Goal: Task Accomplishment & Management: Manage account settings

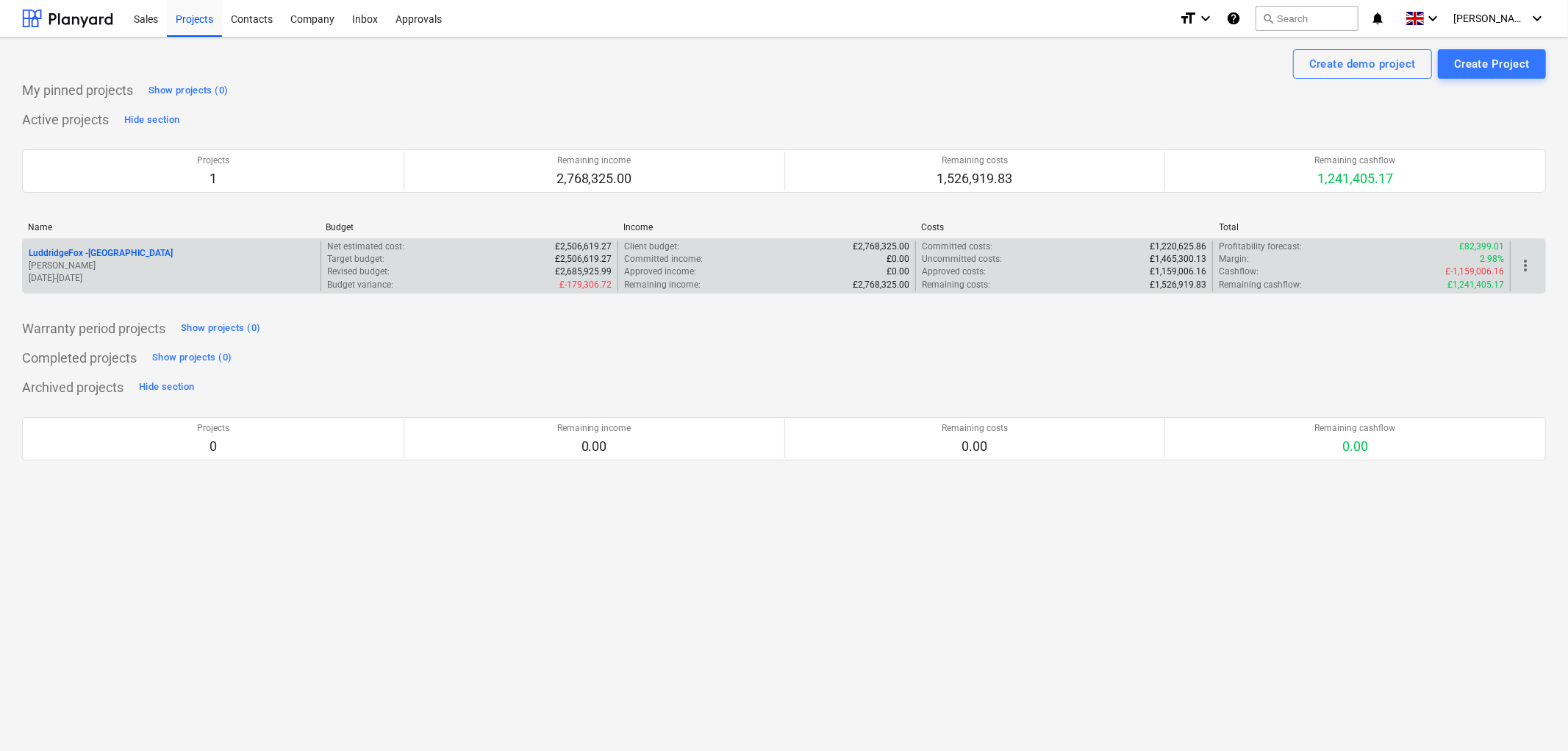
click at [147, 255] on p "LuddridgeFox - [GEOGRAPHIC_DATA]" at bounding box center [100, 253] width 144 height 12
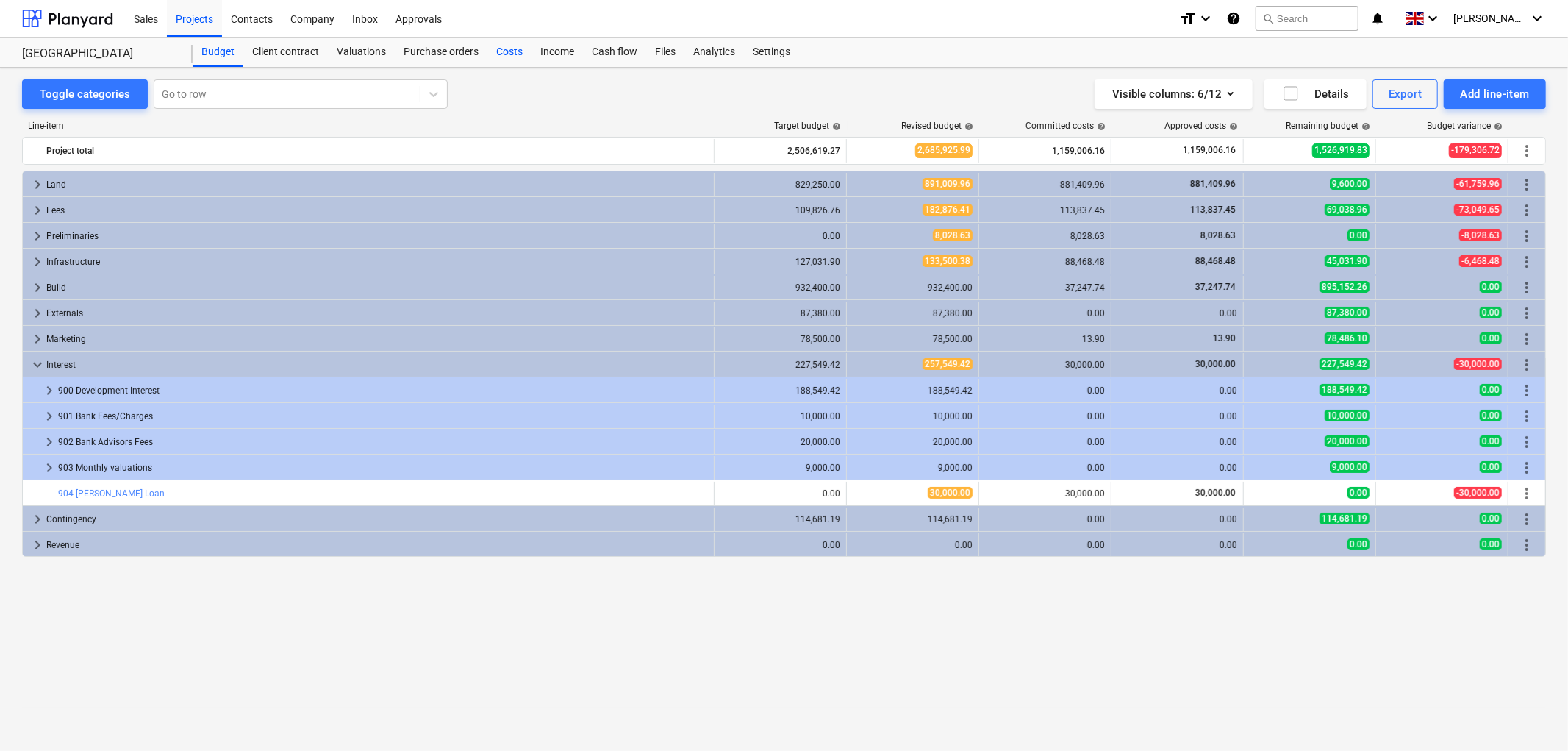
click at [511, 55] on div "Costs" at bounding box center [509, 51] width 44 height 30
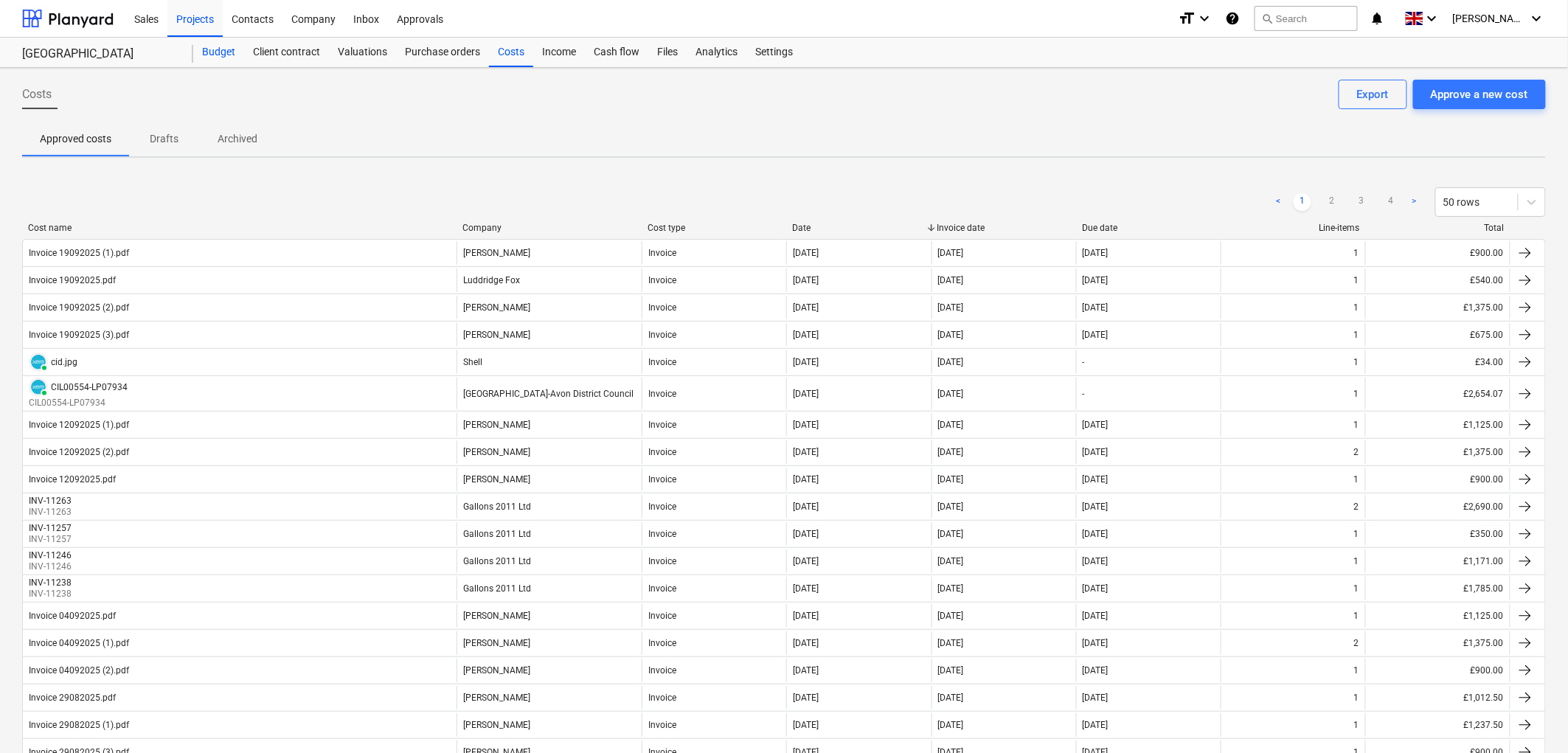
click at [225, 49] on div "Budget" at bounding box center [218, 52] width 51 height 30
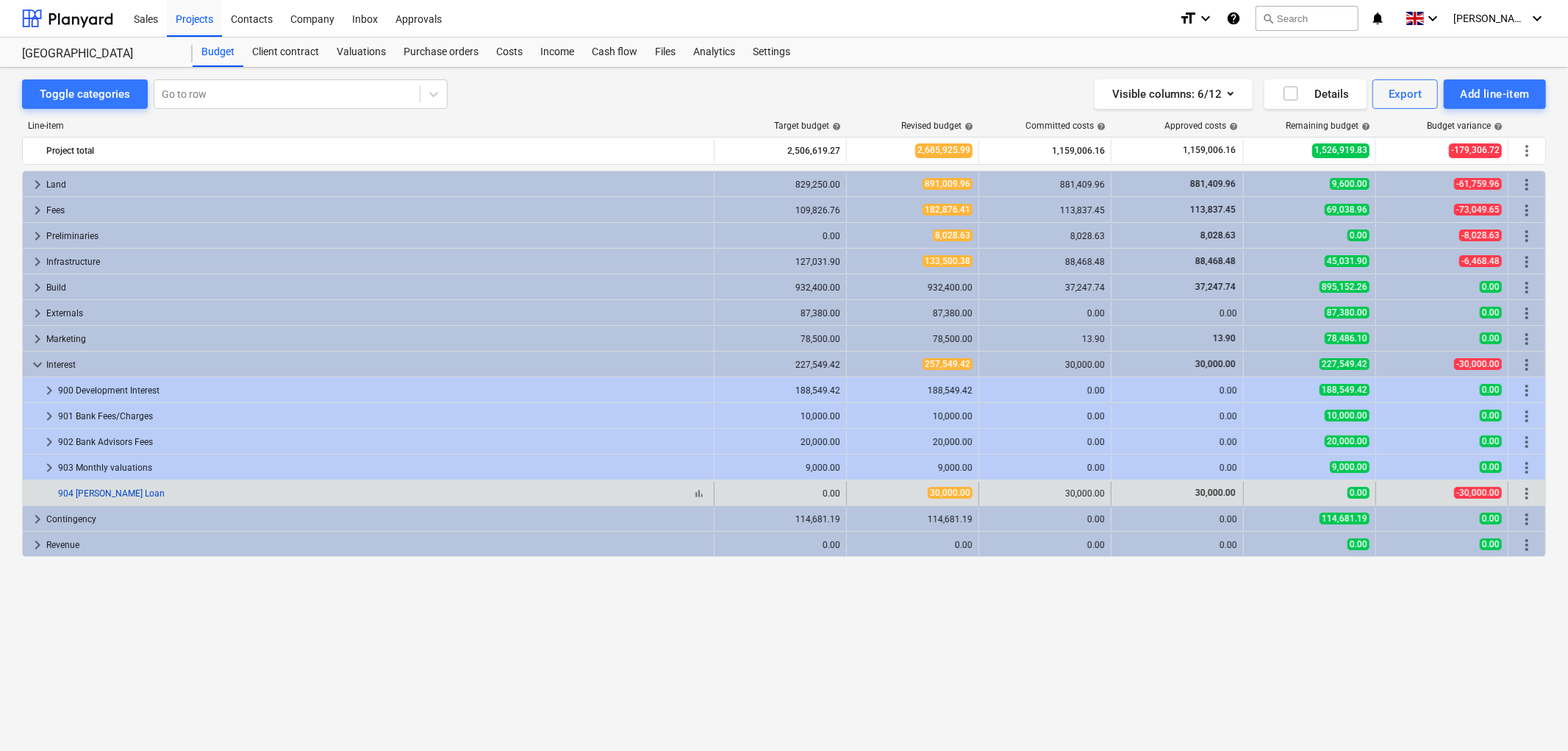
click at [116, 490] on link "904 [PERSON_NAME] Loan" at bounding box center [111, 493] width 107 height 10
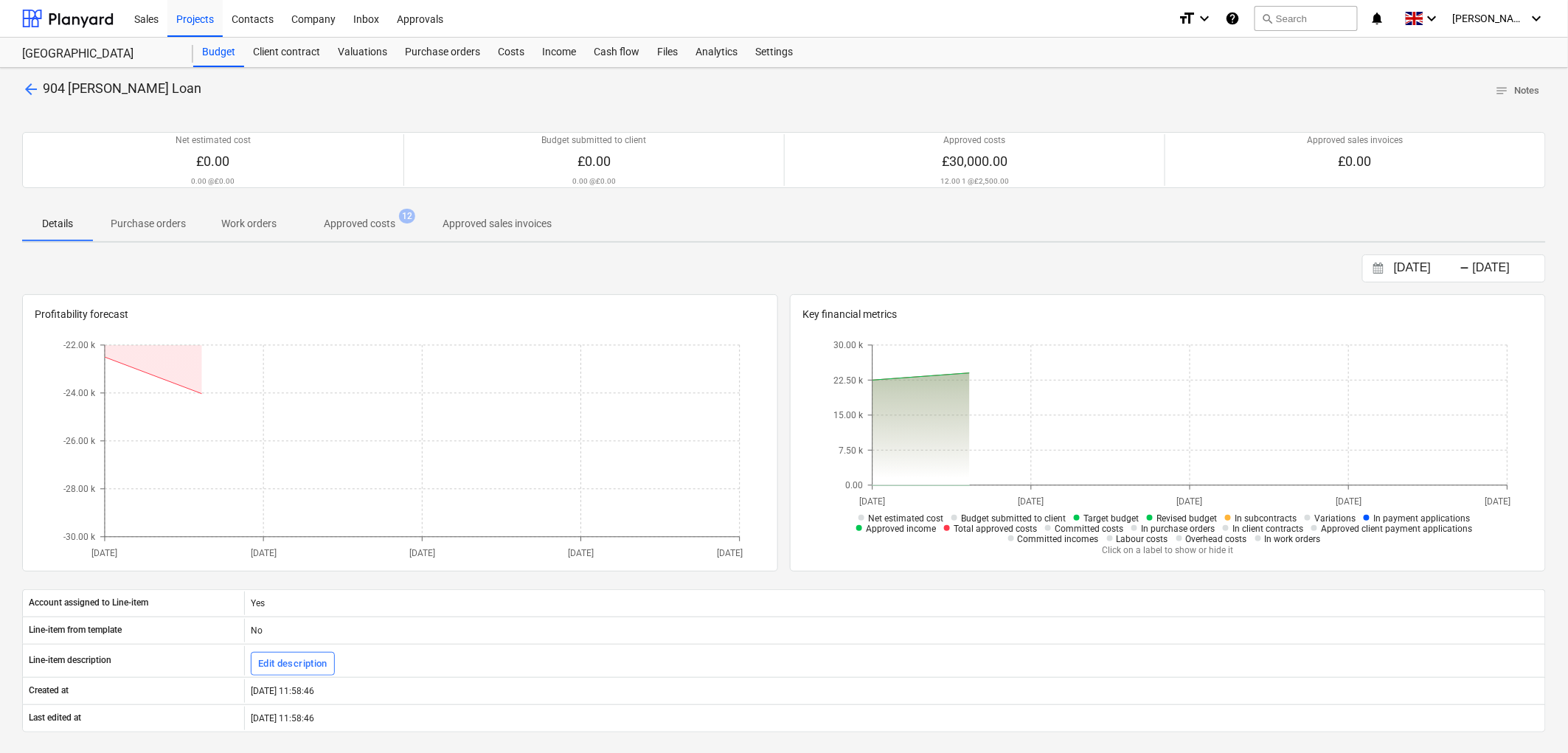
click at [343, 212] on span "Approved costs 12" at bounding box center [359, 223] width 131 height 27
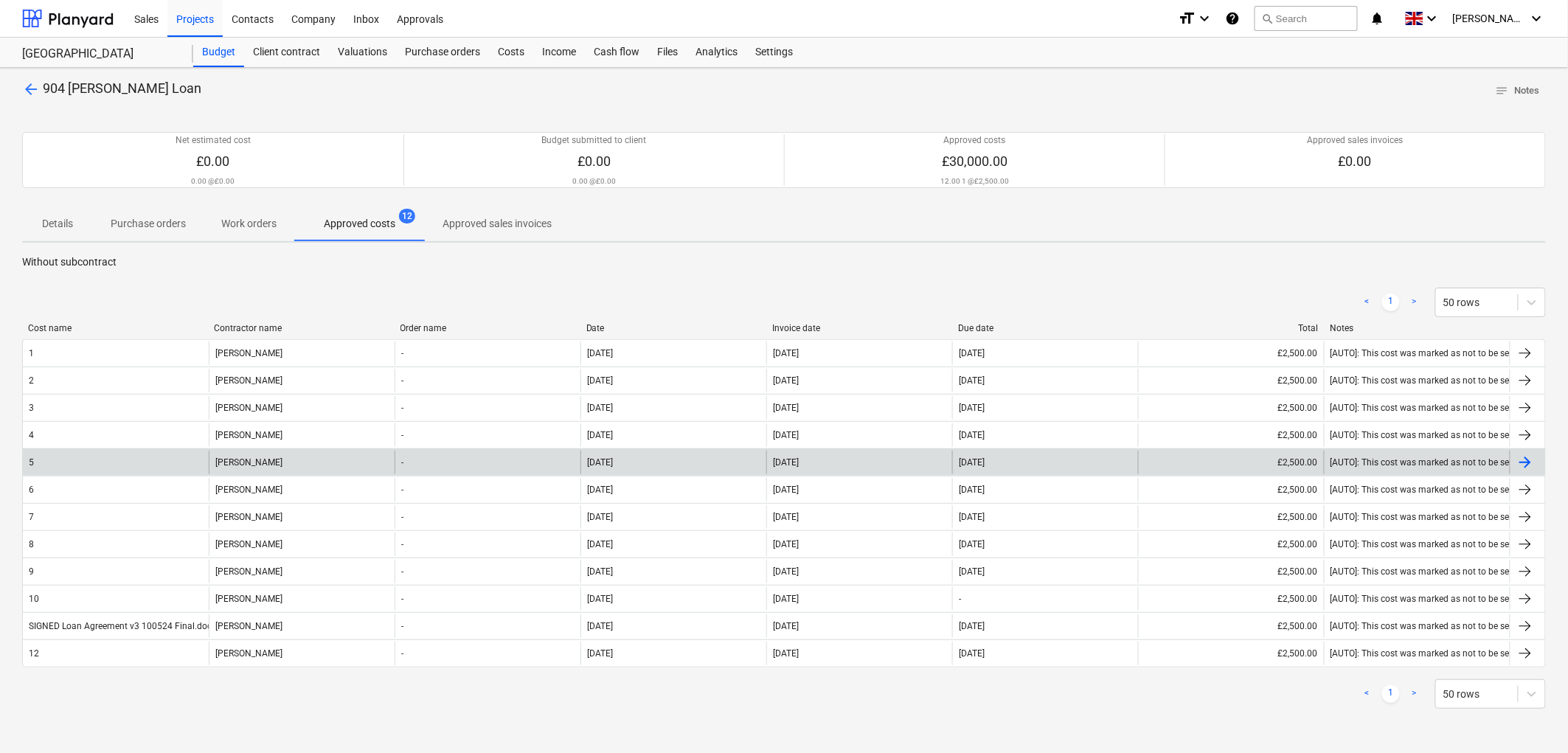
click at [224, 461] on div "[PERSON_NAME]" at bounding box center [302, 462] width 186 height 24
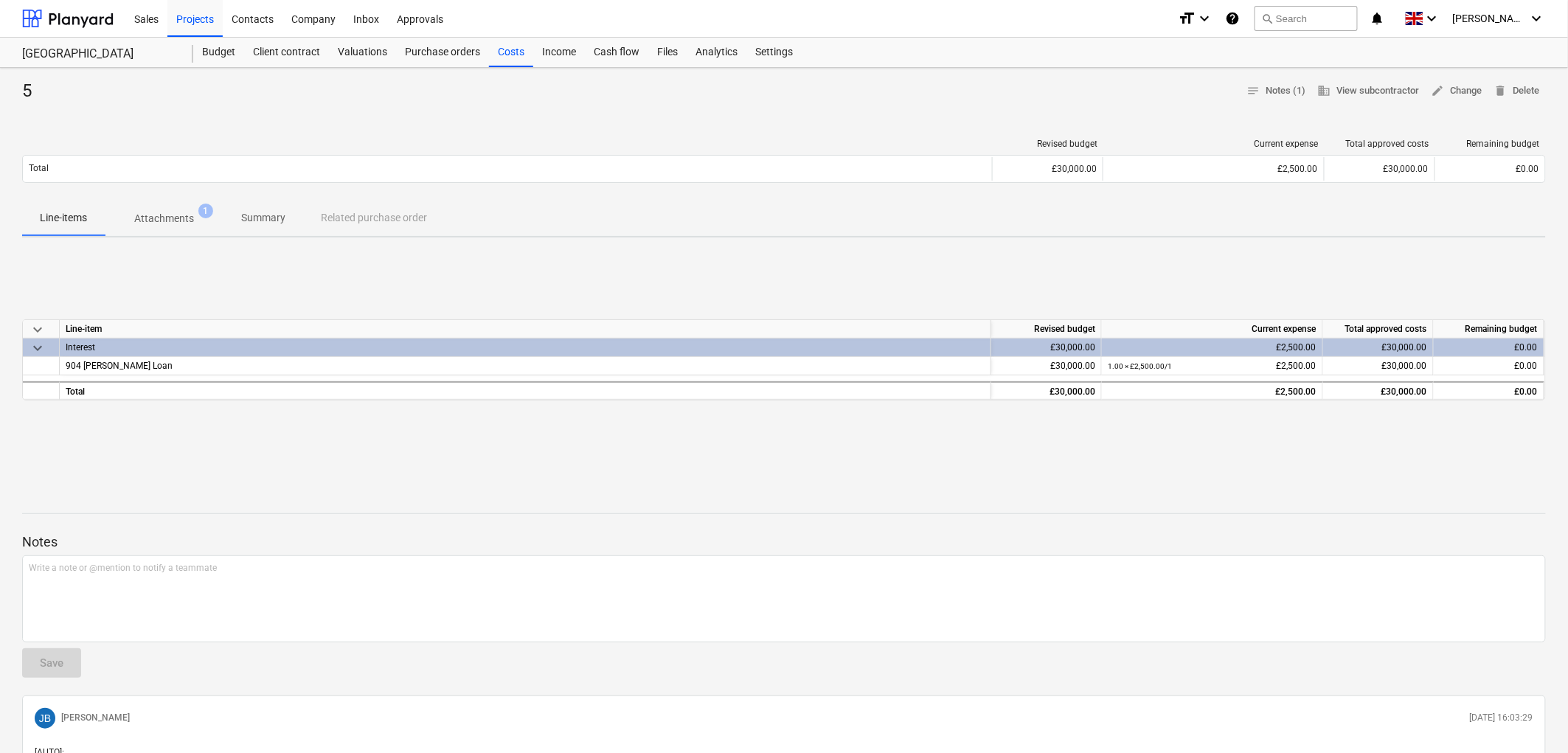
click at [144, 216] on p "Attachments" at bounding box center [164, 219] width 60 height 15
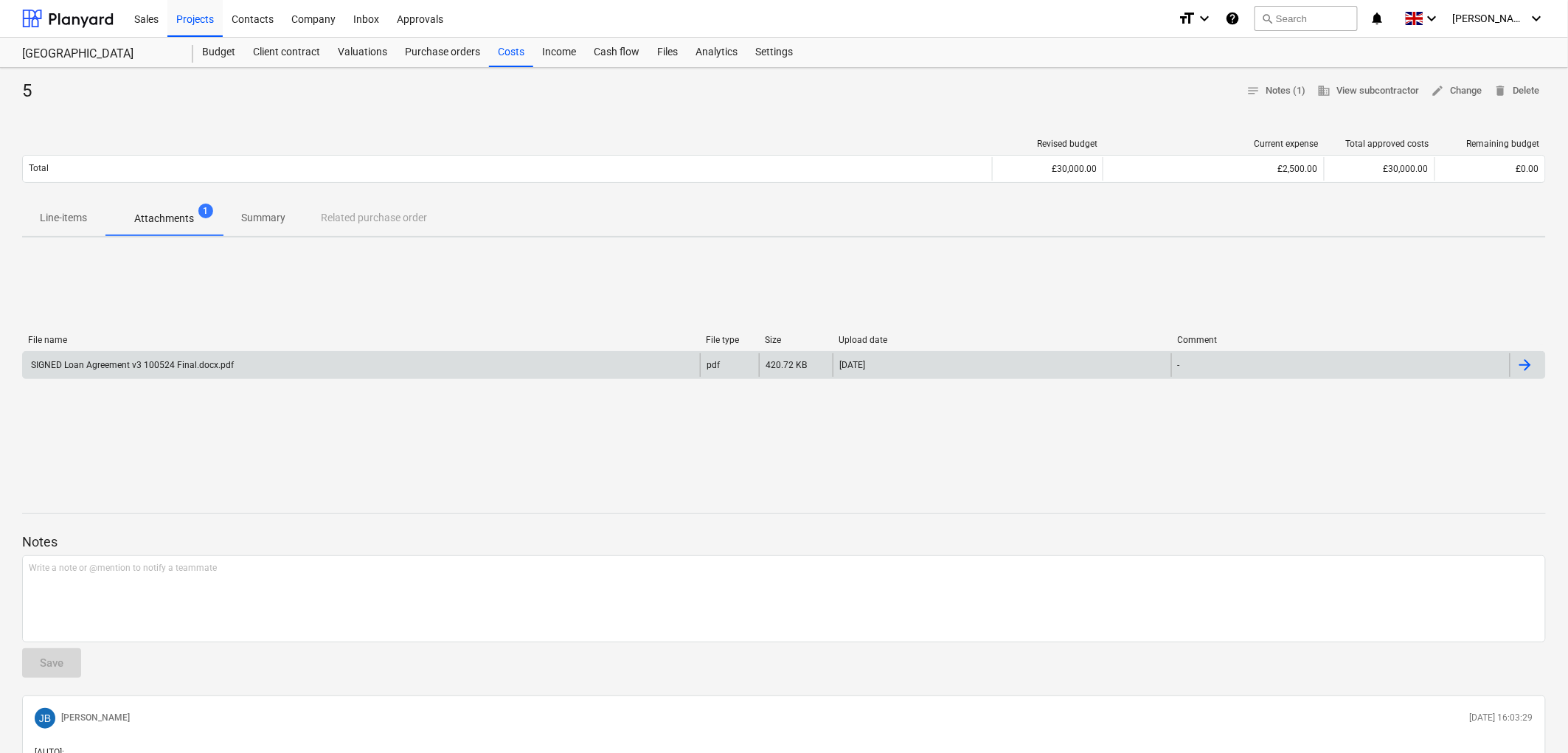
click at [969, 376] on div "[DATE]" at bounding box center [1001, 365] width 339 height 24
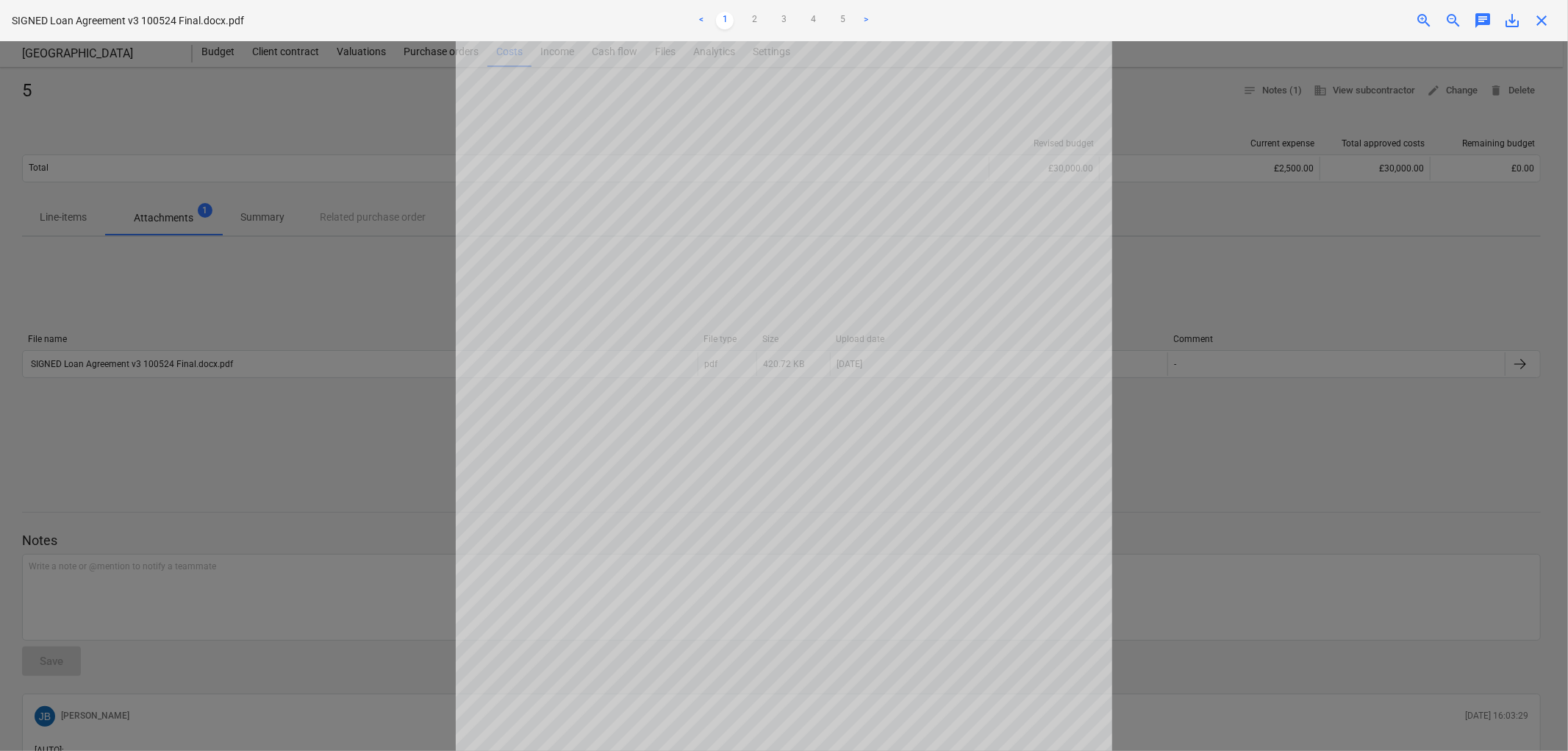
click at [1510, 22] on span "save_alt" at bounding box center [1512, 20] width 18 height 18
drag, startPoint x: 1549, startPoint y: 24, endPoint x: 1558, endPoint y: 41, distance: 19.2
click at [1548, 24] on span "close" at bounding box center [1541, 20] width 18 height 18
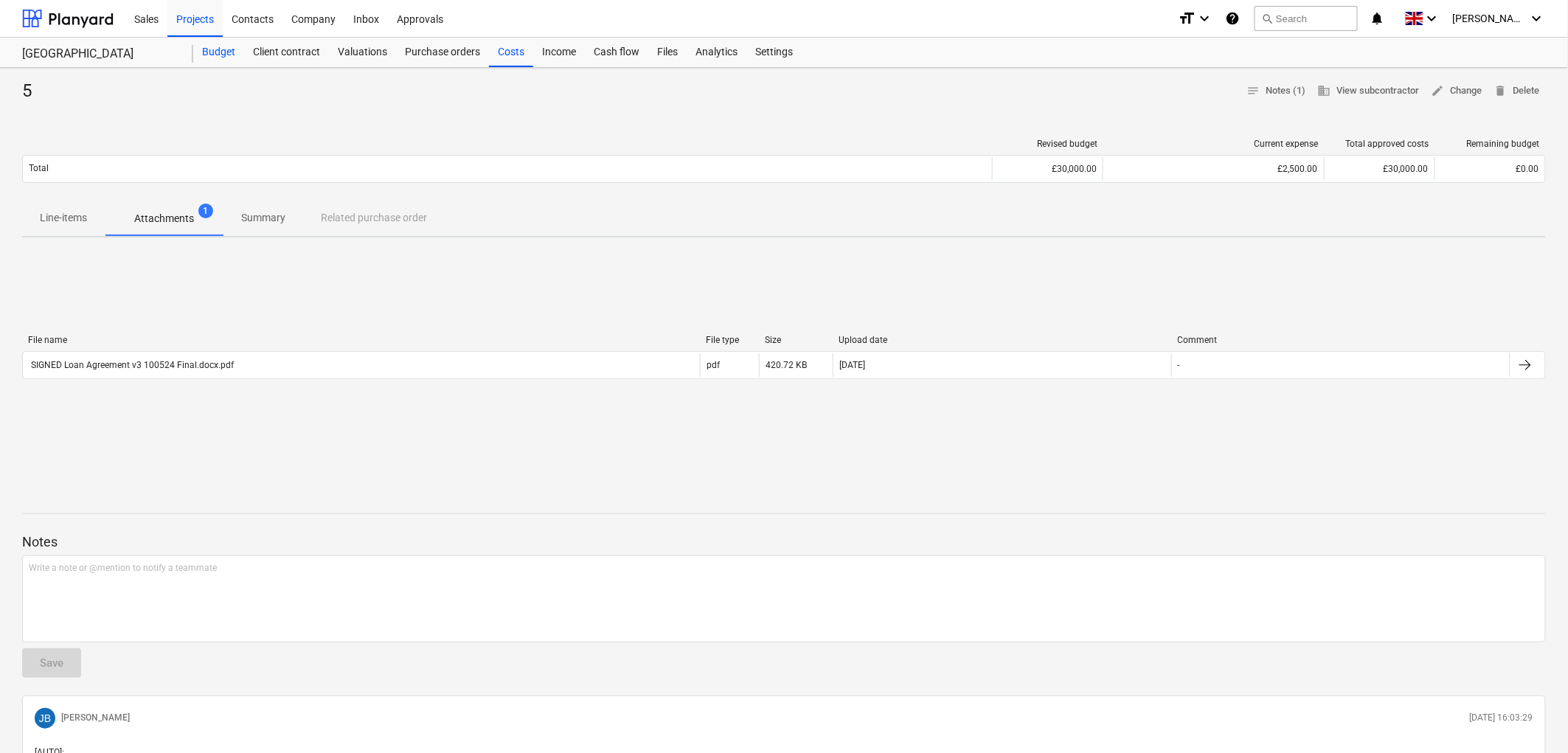
click at [218, 53] on div "Budget" at bounding box center [218, 52] width 51 height 30
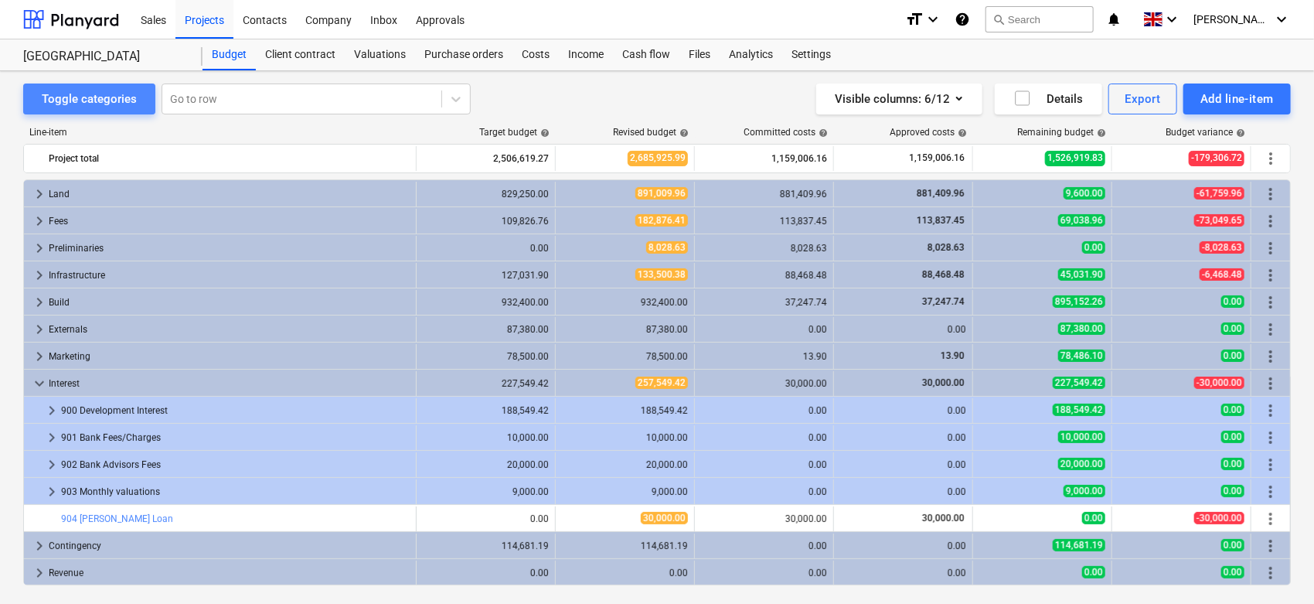
click at [104, 98] on div "Toggle categories" at bounding box center [89, 99] width 95 height 20
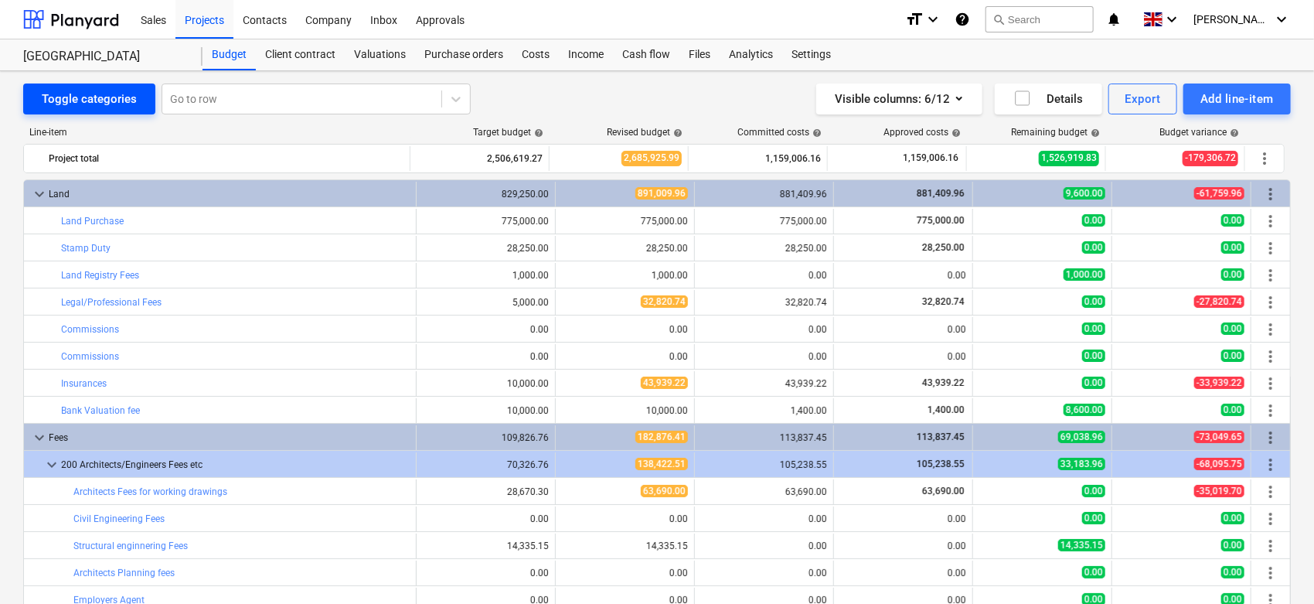
click at [104, 98] on div "Toggle categories" at bounding box center [89, 99] width 95 height 20
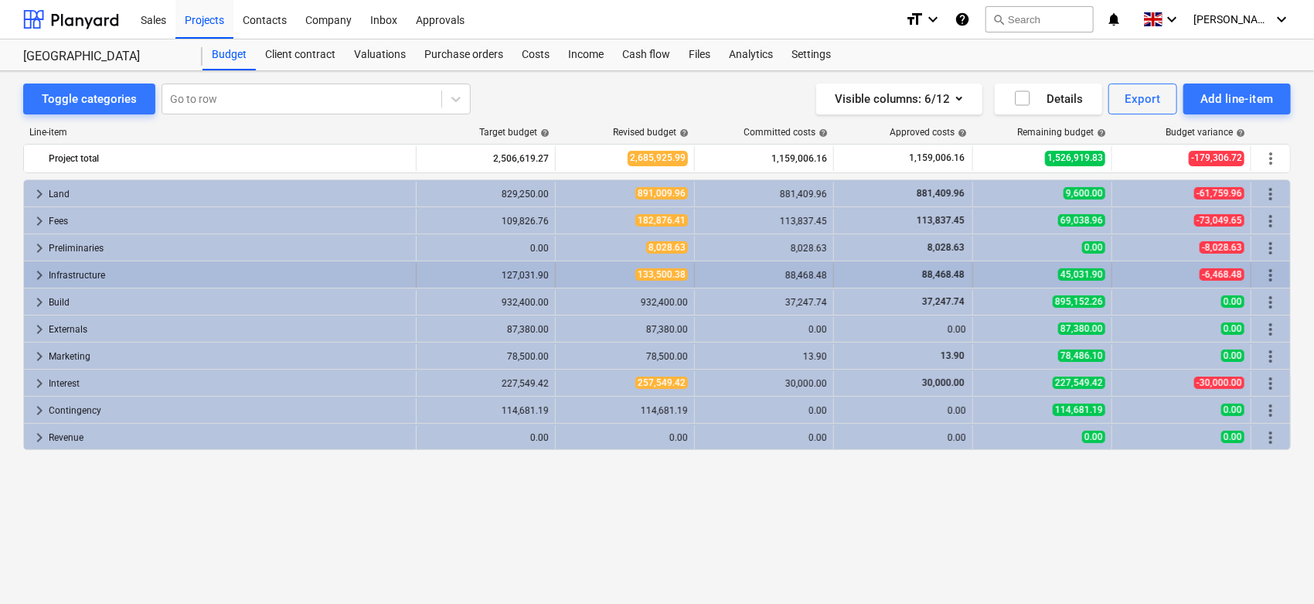
click at [37, 271] on span "keyboard_arrow_right" at bounding box center [39, 275] width 19 height 19
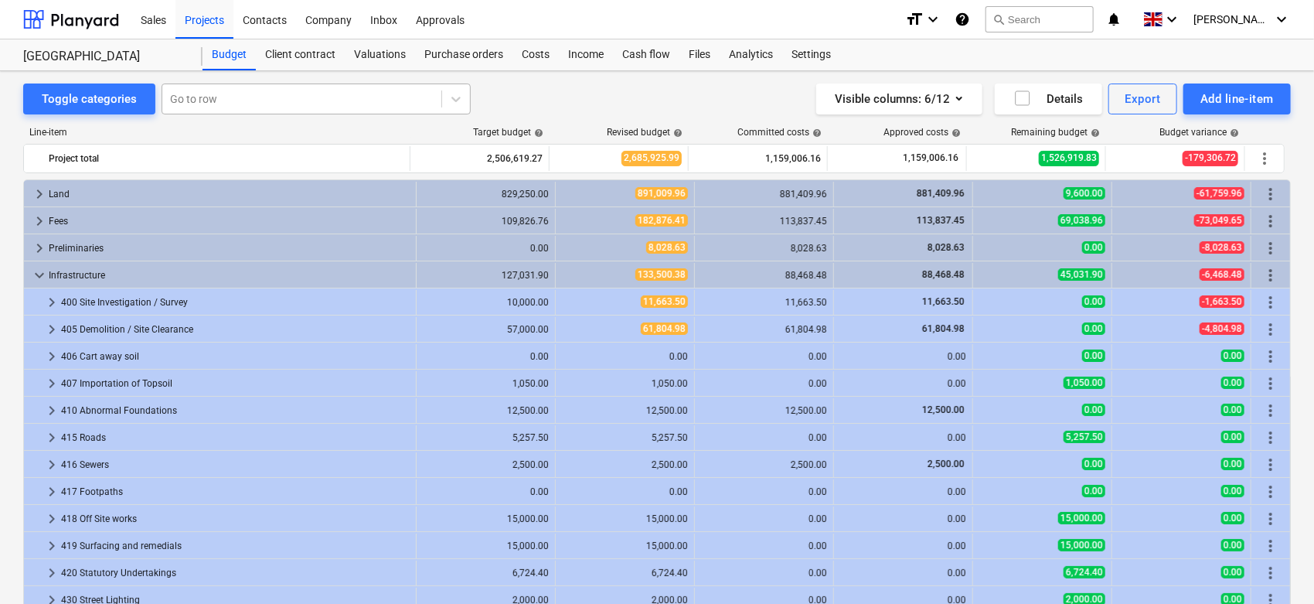
click at [192, 104] on div at bounding box center [302, 98] width 264 height 15
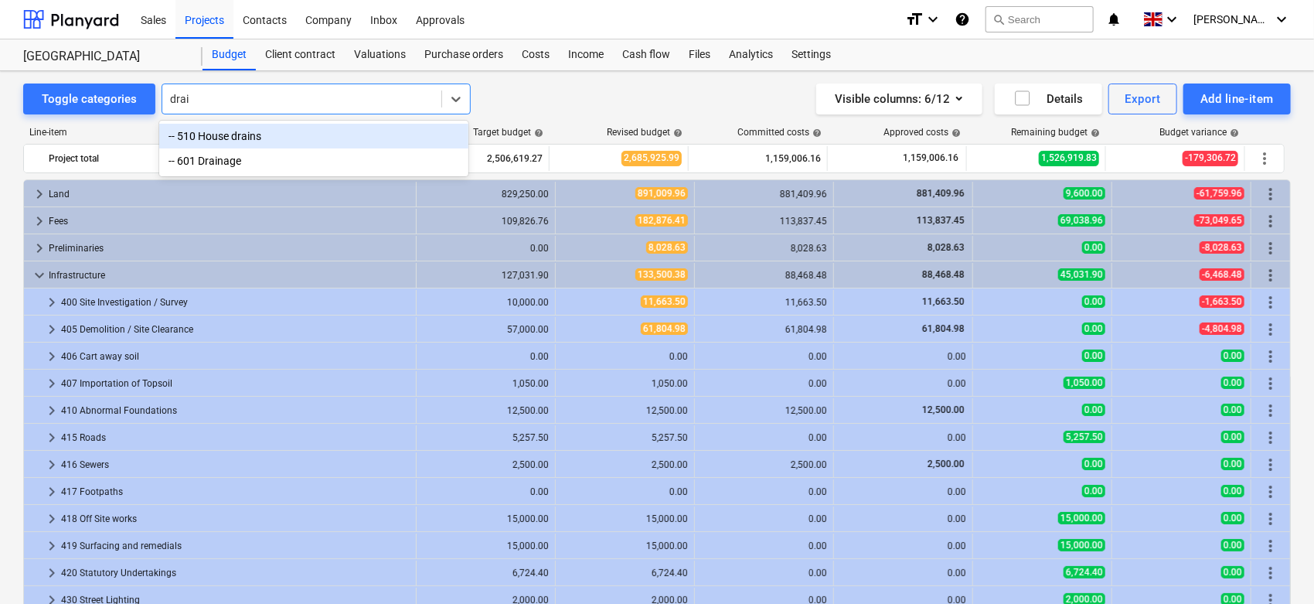
type input "drain"
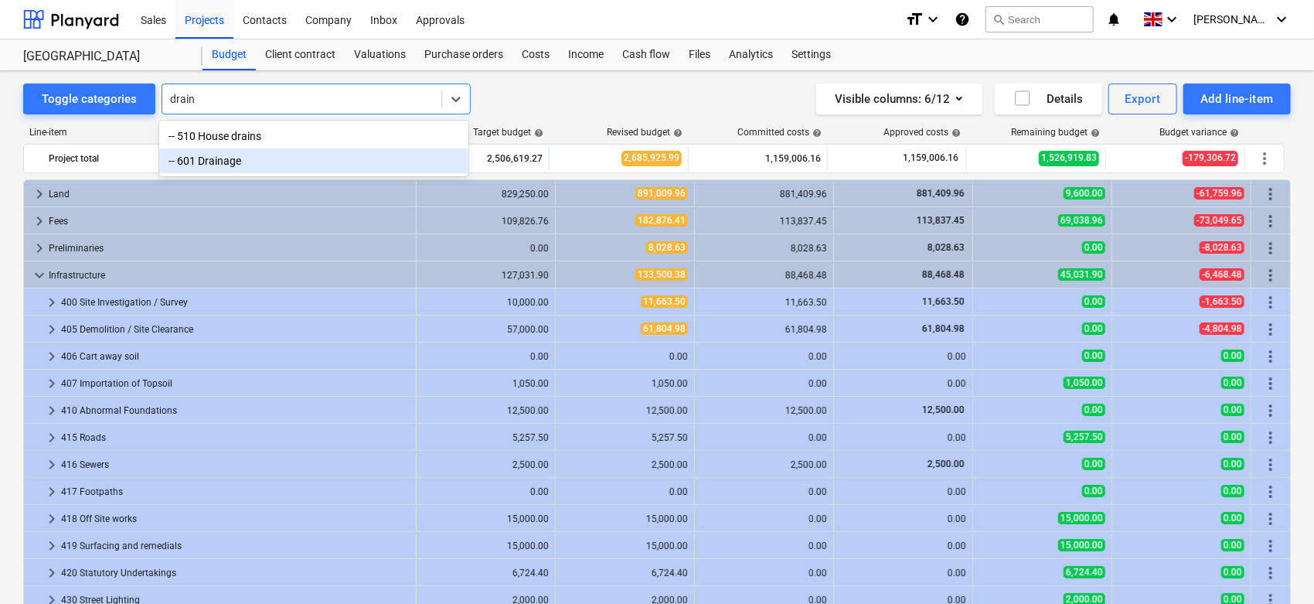
click at [182, 168] on div "-- 601 Drainage" at bounding box center [313, 160] width 309 height 25
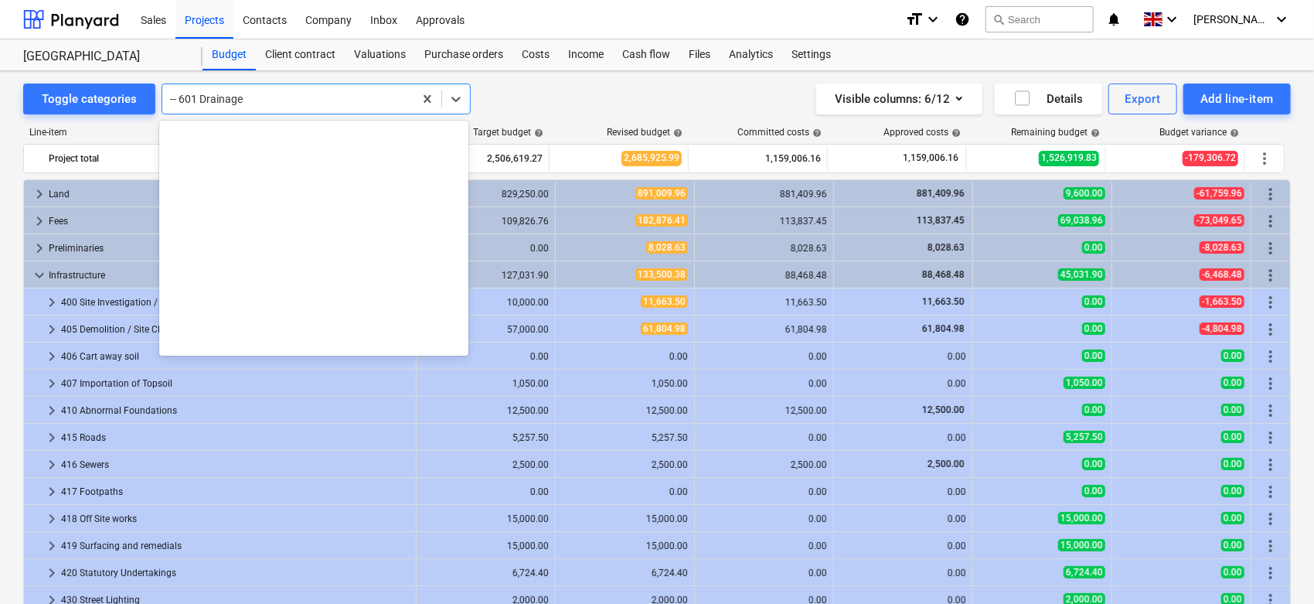
click at [277, 103] on div at bounding box center [288, 98] width 236 height 15
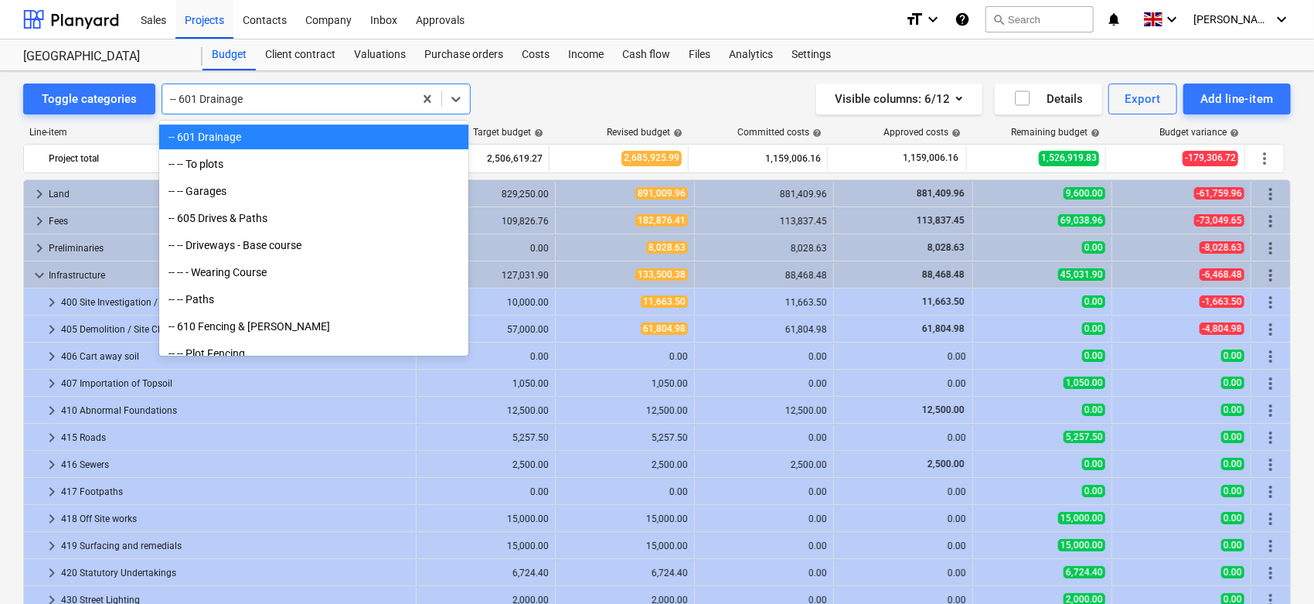
click at [253, 139] on div "-- 601 Drainage" at bounding box center [313, 136] width 309 height 25
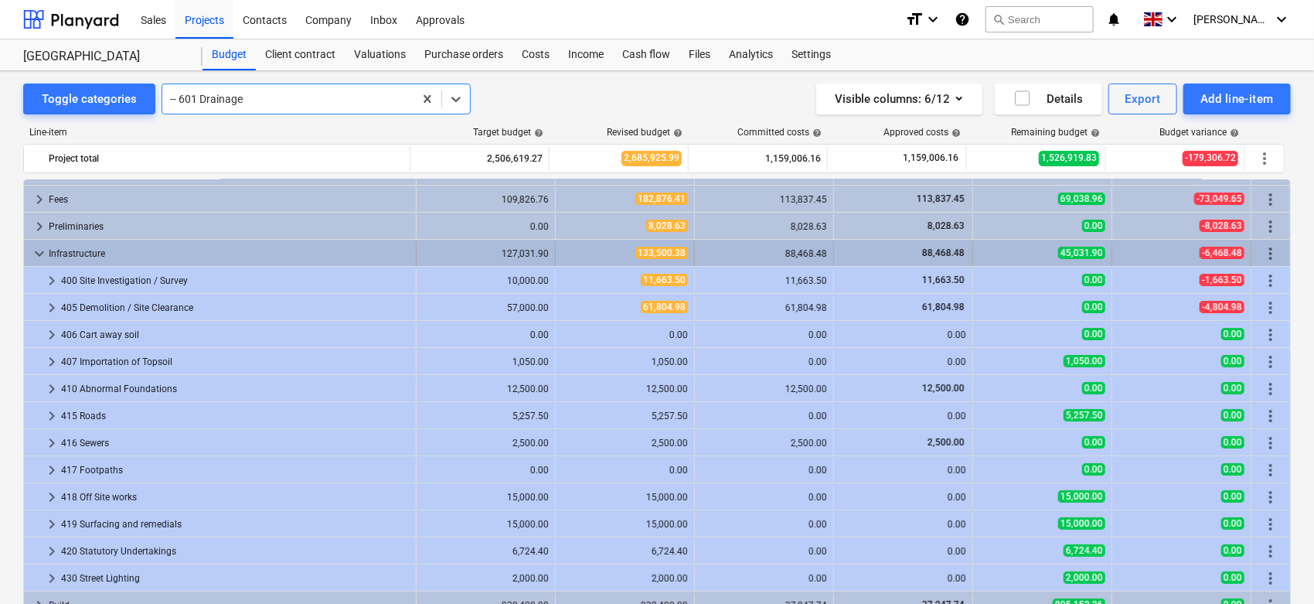
scroll to position [0, 0]
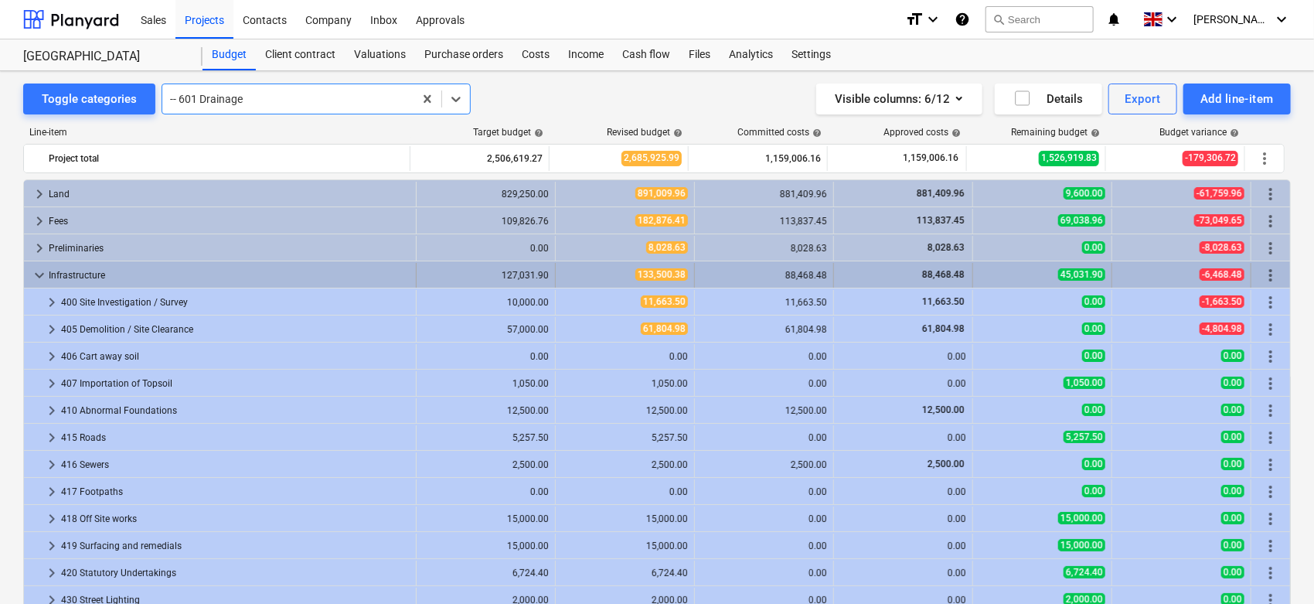
click at [39, 276] on span "keyboard_arrow_down" at bounding box center [39, 275] width 19 height 19
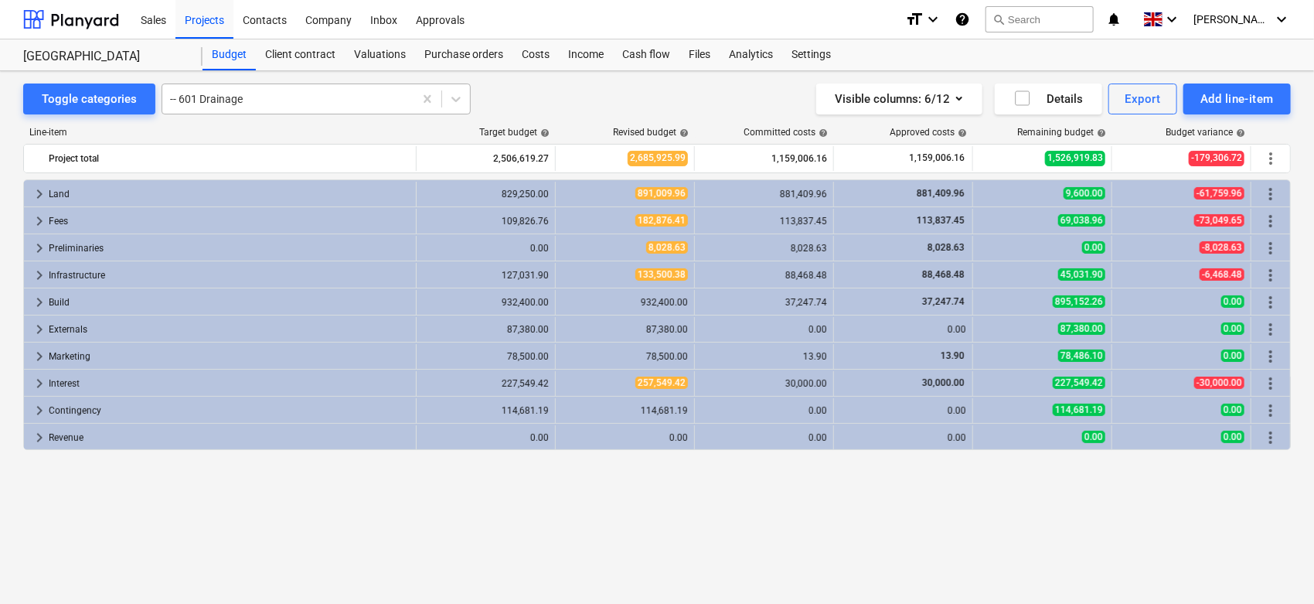
click at [251, 93] on div at bounding box center [288, 98] width 236 height 15
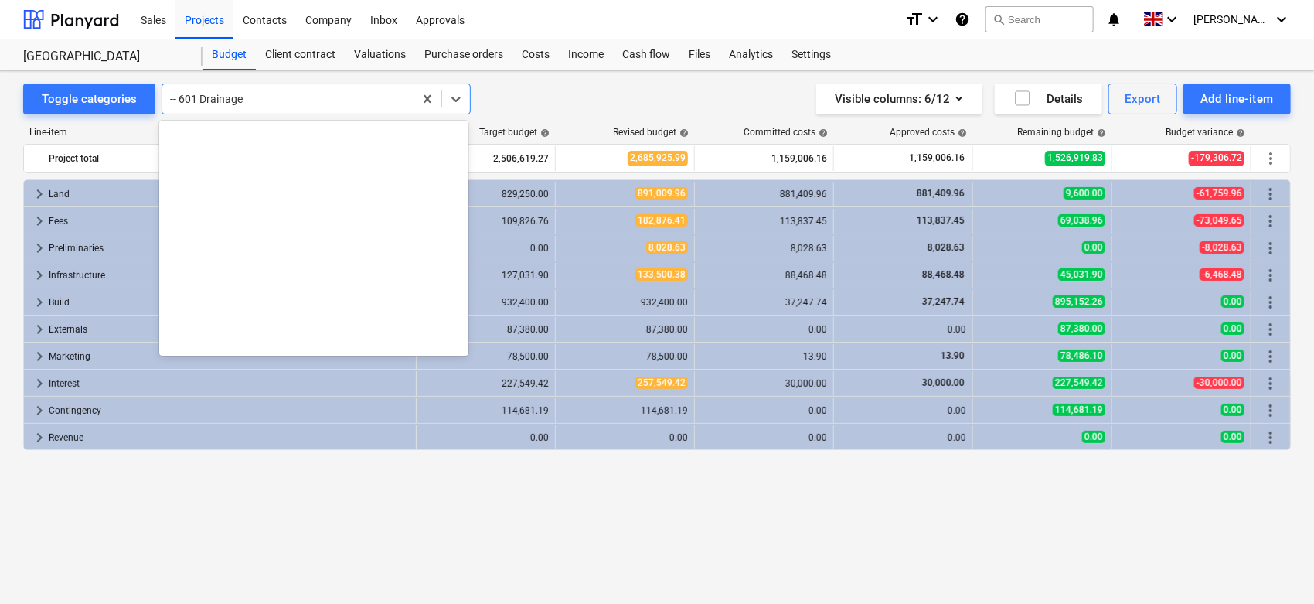
scroll to position [5706, 0]
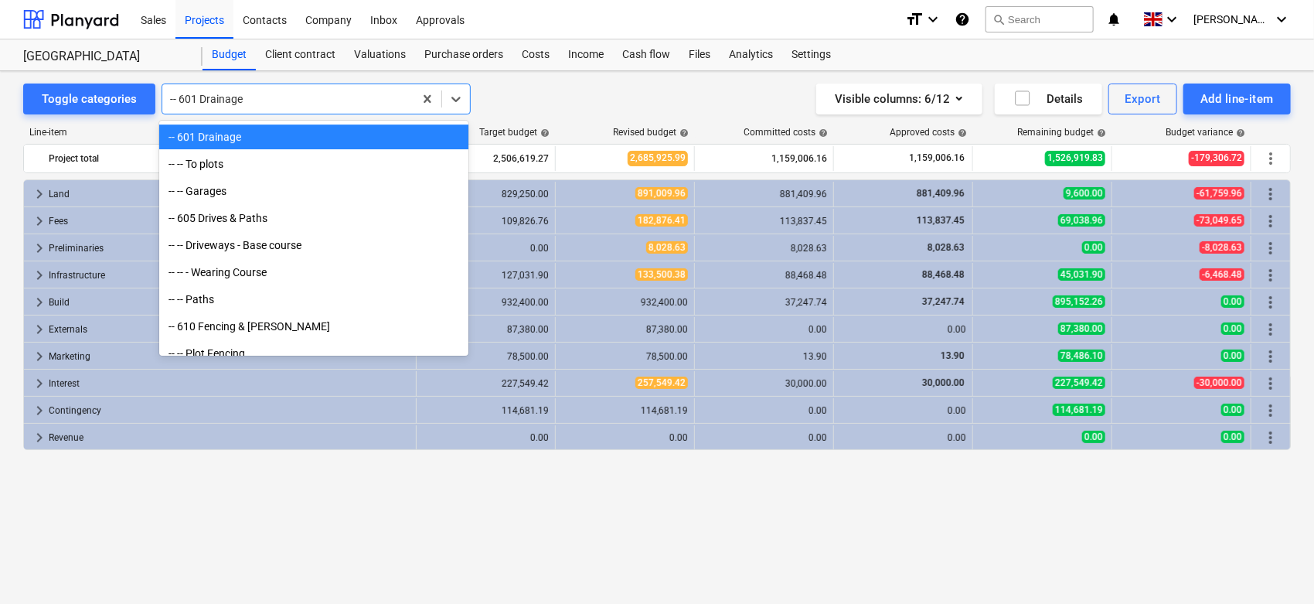
click at [217, 137] on div "-- 601 Drainage" at bounding box center [313, 136] width 309 height 25
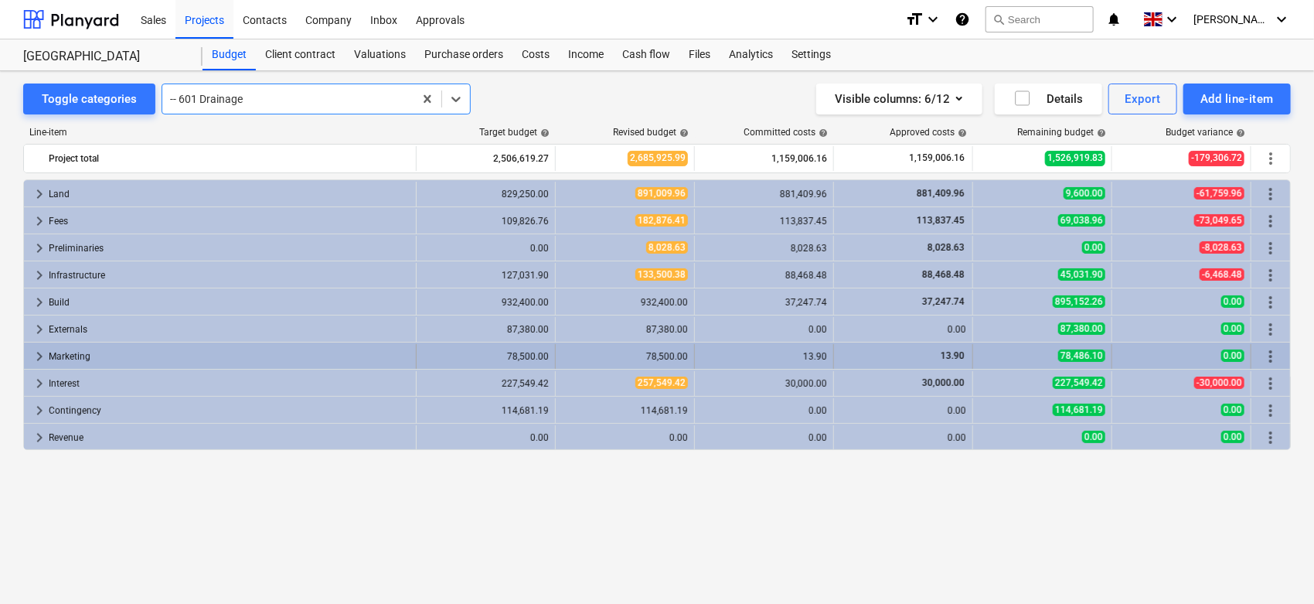
click at [36, 360] on span "keyboard_arrow_right" at bounding box center [39, 356] width 19 height 19
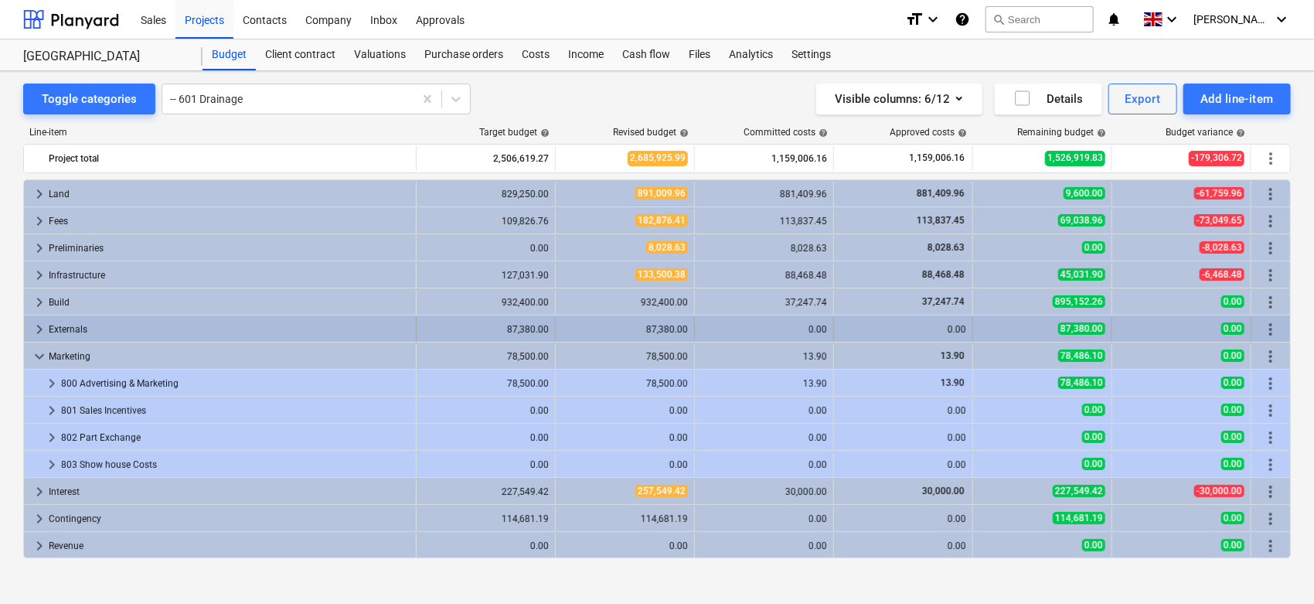
click at [35, 324] on span "keyboard_arrow_right" at bounding box center [39, 329] width 19 height 19
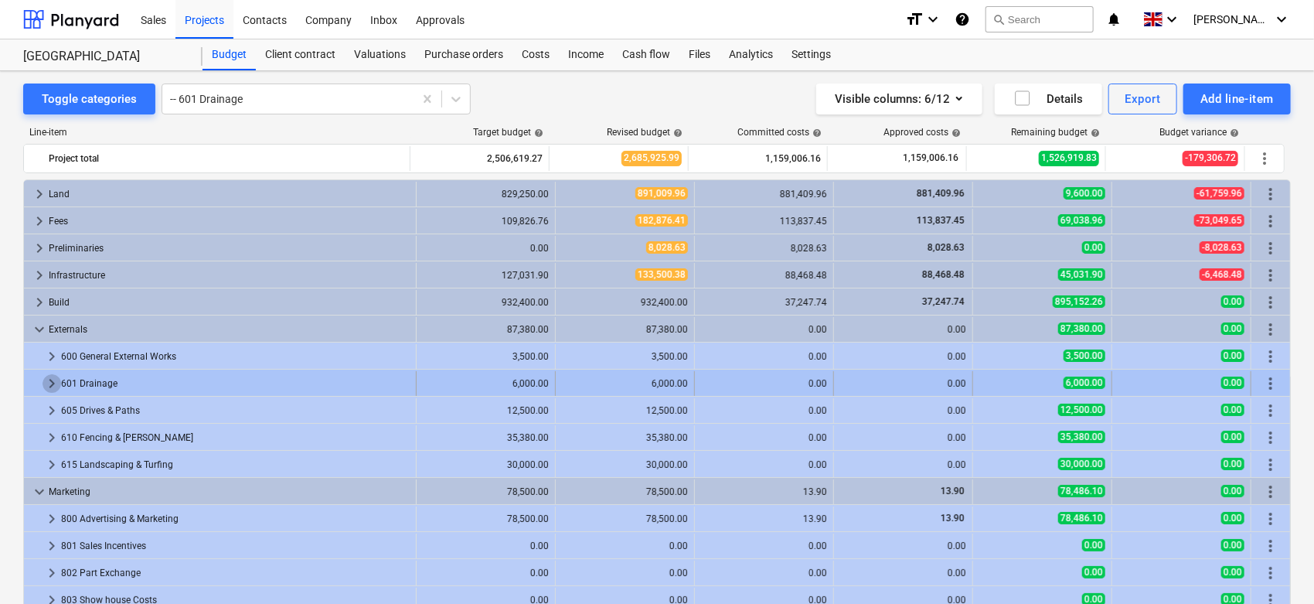
click at [53, 377] on span "keyboard_arrow_right" at bounding box center [52, 383] width 19 height 19
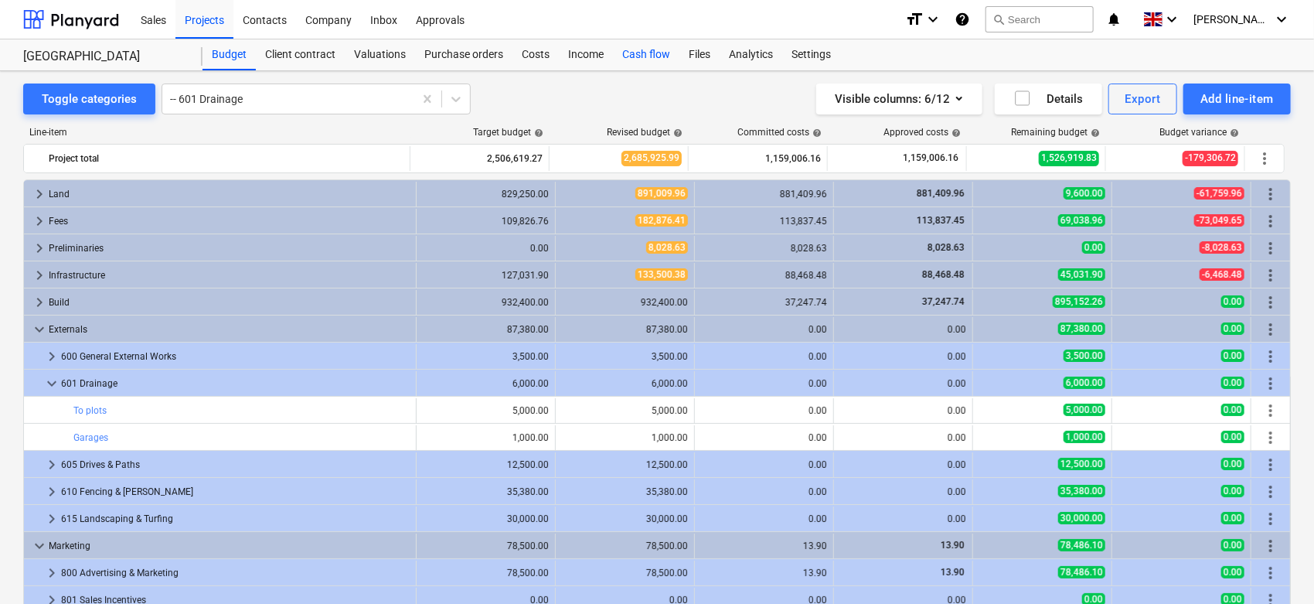
click at [643, 54] on div "Cash flow" at bounding box center [646, 54] width 66 height 31
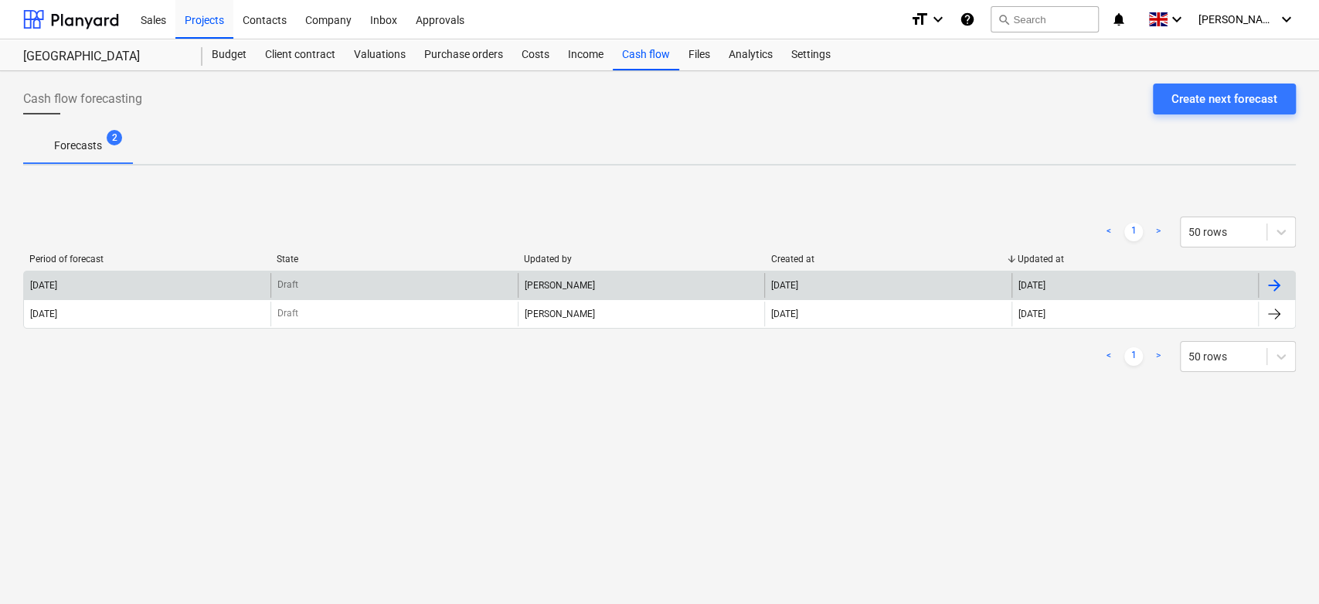
click at [372, 277] on div "Draft" at bounding box center [393, 285] width 247 height 25
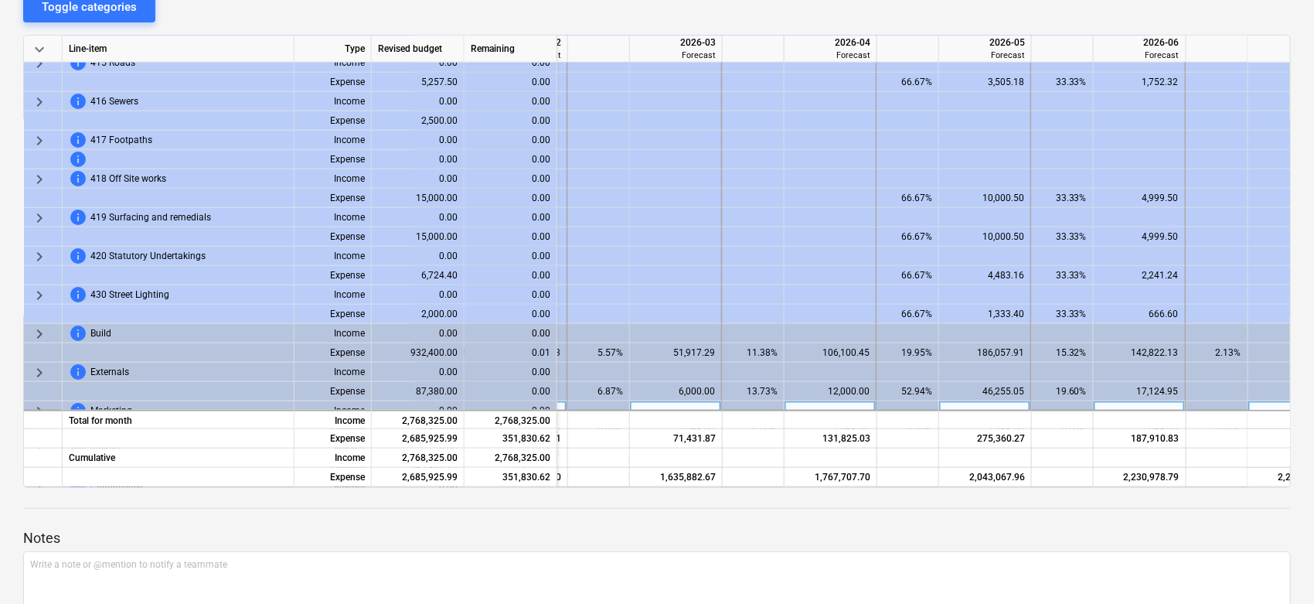
scroll to position [963, 3389]
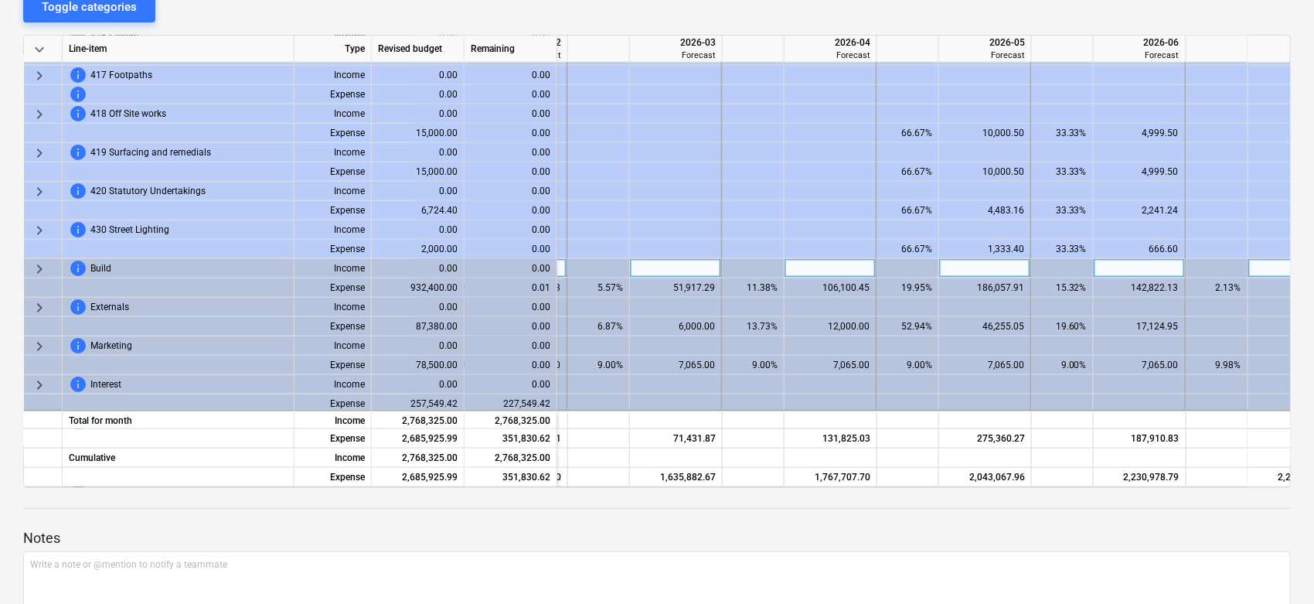
click at [39, 270] on span "keyboard_arrow_right" at bounding box center [39, 269] width 19 height 19
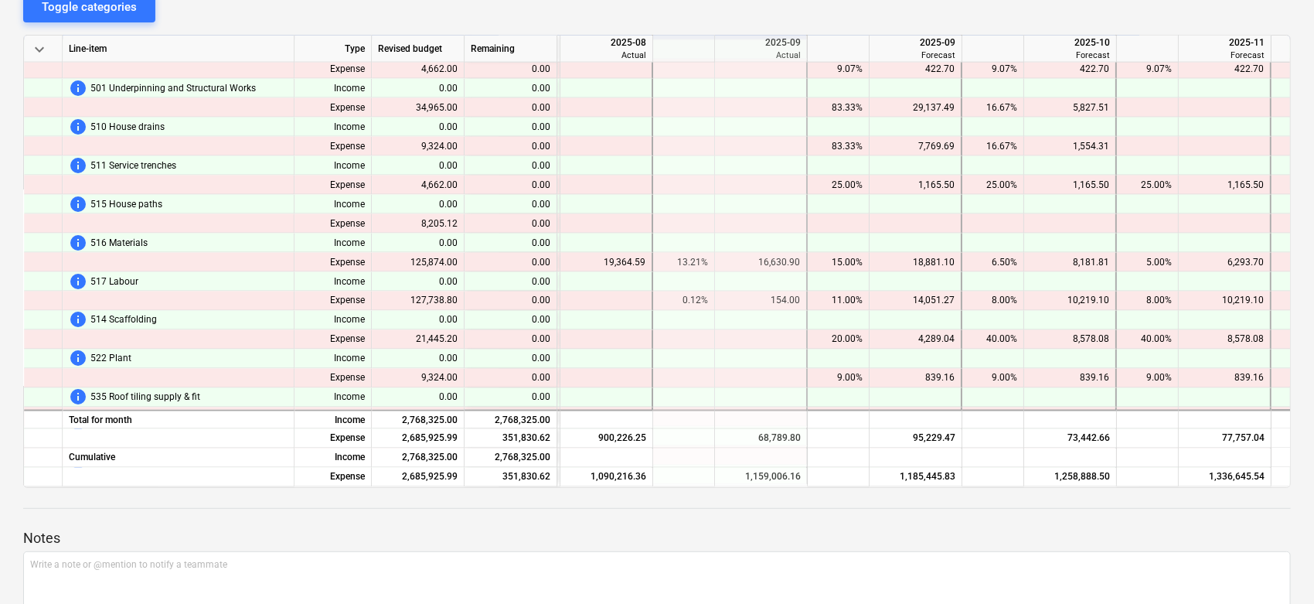
scroll to position [1220, 2214]
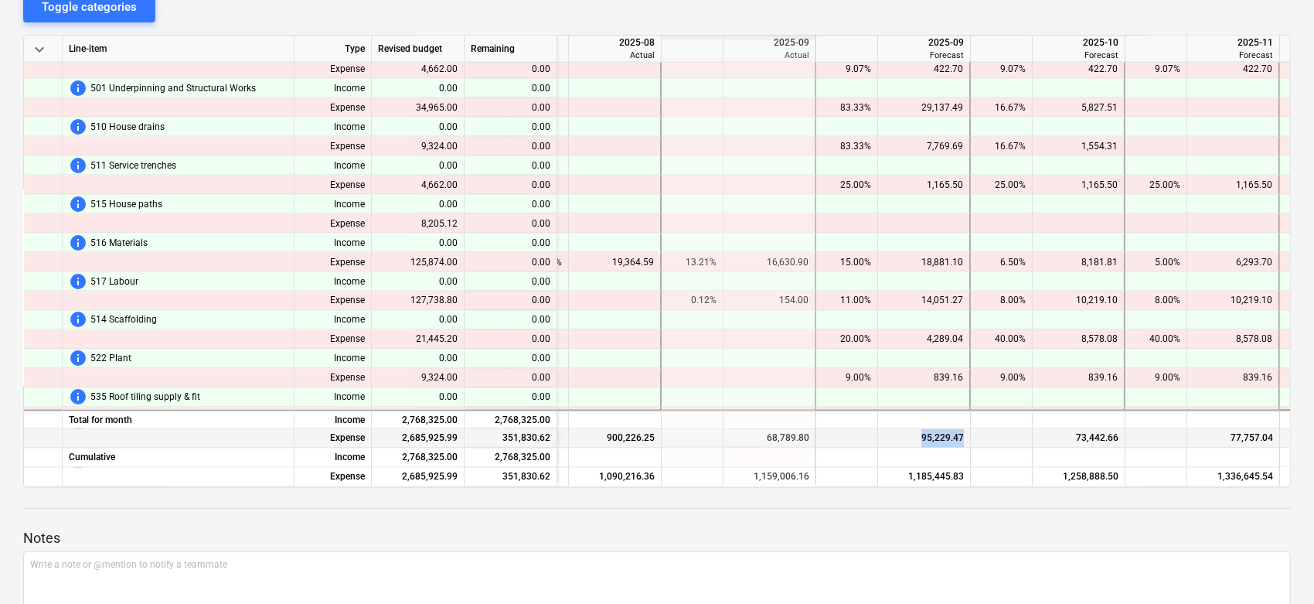
drag, startPoint x: 913, startPoint y: 435, endPoint x: 965, endPoint y: 435, distance: 52.5
click at [965, 435] on div "95,229.47" at bounding box center [924, 438] width 93 height 19
drag, startPoint x: 764, startPoint y: 433, endPoint x: 809, endPoint y: 427, distance: 45.1
click at [809, 429] on div "68,789.80" at bounding box center [769, 438] width 93 height 19
drag, startPoint x: 1070, startPoint y: 427, endPoint x: 1111, endPoint y: 430, distance: 41.1
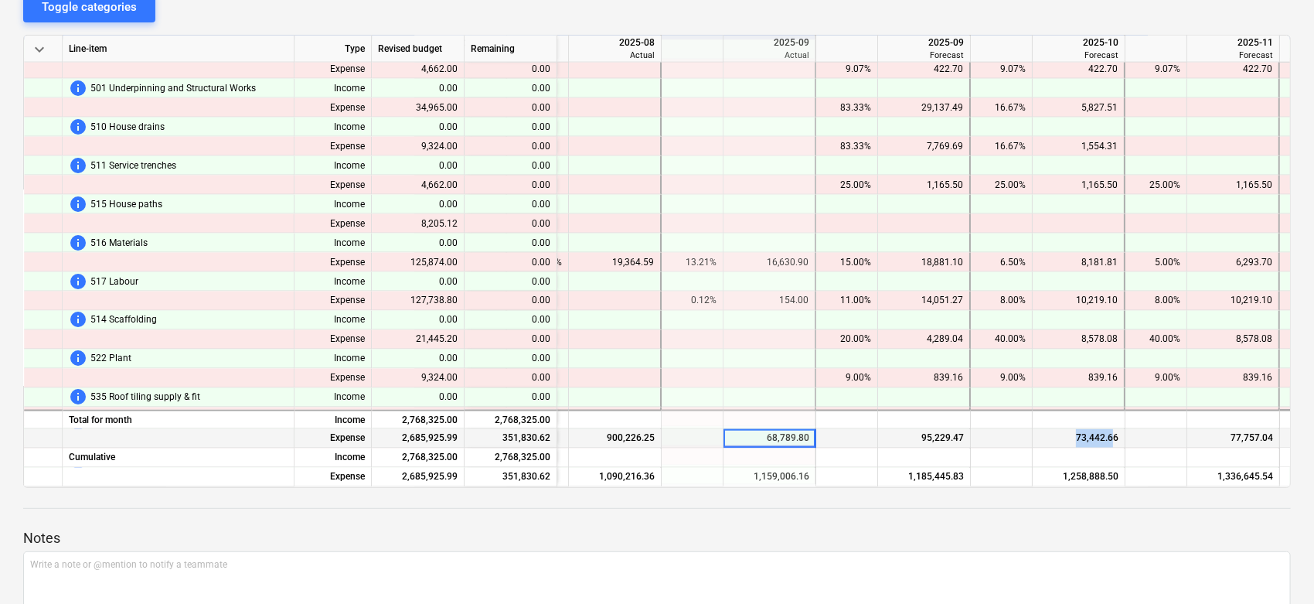
click at [1111, 430] on div "73,442.66" at bounding box center [1079, 438] width 80 height 19
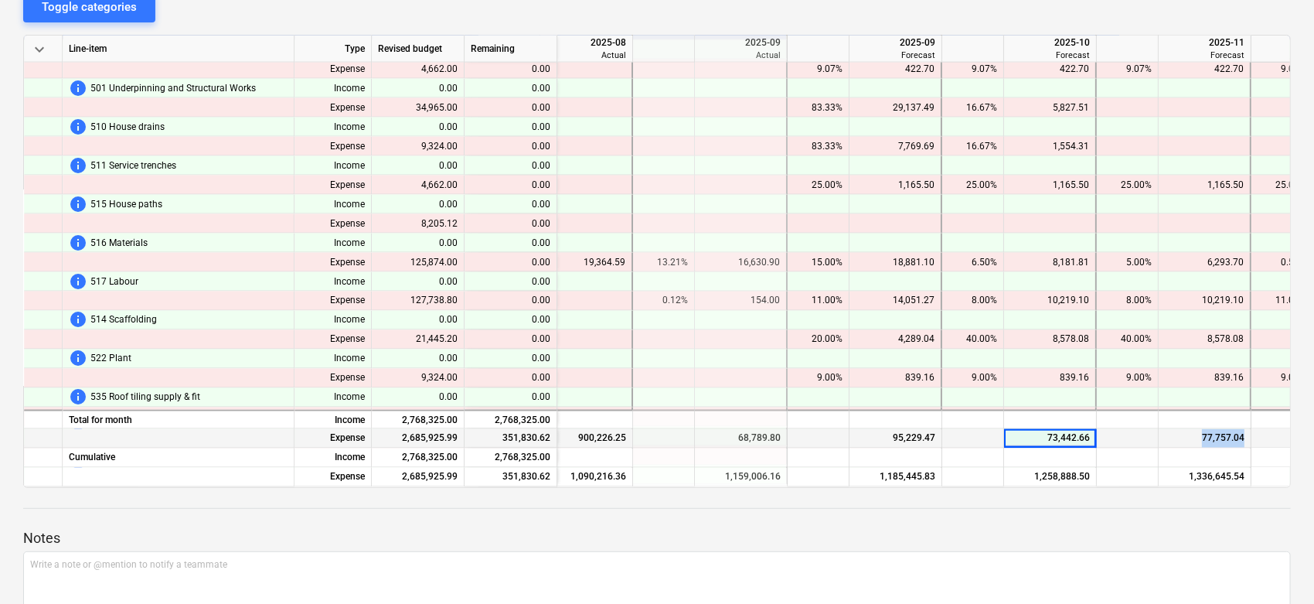
drag, startPoint x: 1227, startPoint y: 432, endPoint x: 1277, endPoint y: 430, distance: 49.5
click at [0, 0] on div "Expense 2,685,925.99 351,830.62 900,226.25 68,789.80 95,229.47 73,442.66 77,757…" at bounding box center [0, 0] width 0 height 0
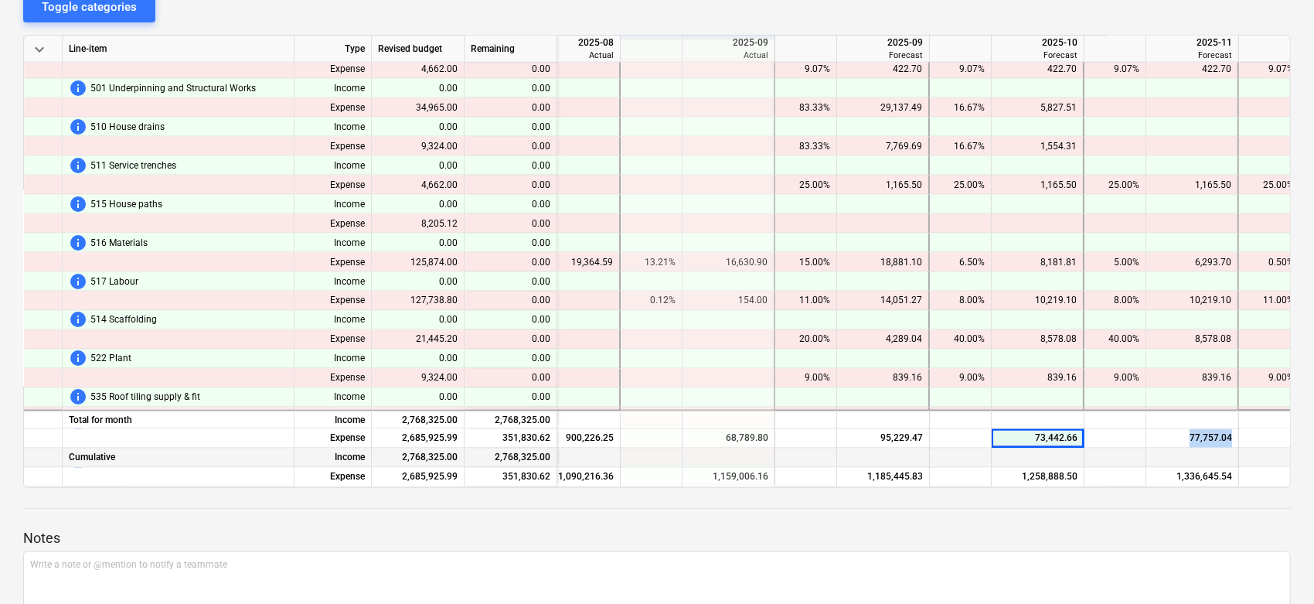
click at [1166, 448] on div at bounding box center [1192, 457] width 93 height 19
click at [1172, 439] on div "77,757.04" at bounding box center [1192, 438] width 80 height 19
click at [1108, 20] on div "notes Notes edit Change name delete Delete cashflow Cash flow forecasting - [DA…" at bounding box center [657, 302] width 1314 height 804
drag, startPoint x: 925, startPoint y: 487, endPoint x: 968, endPoint y: 490, distance: 43.4
click at [968, 490] on div at bounding box center [656, 494] width 1267 height 12
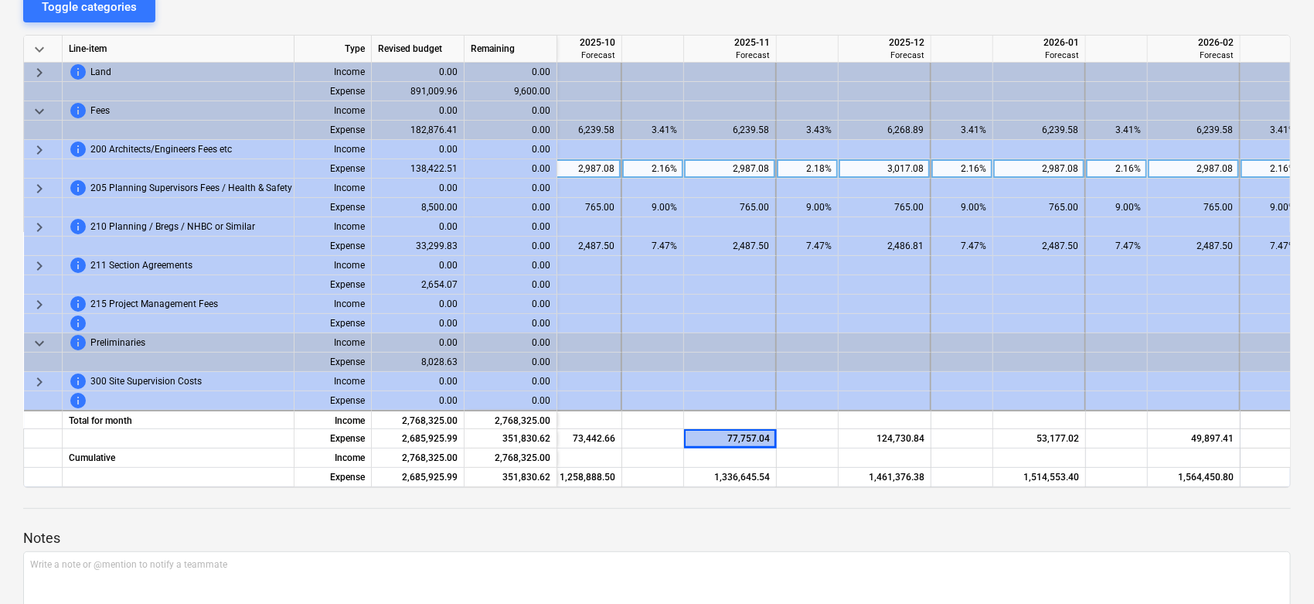
scroll to position [0, 0]
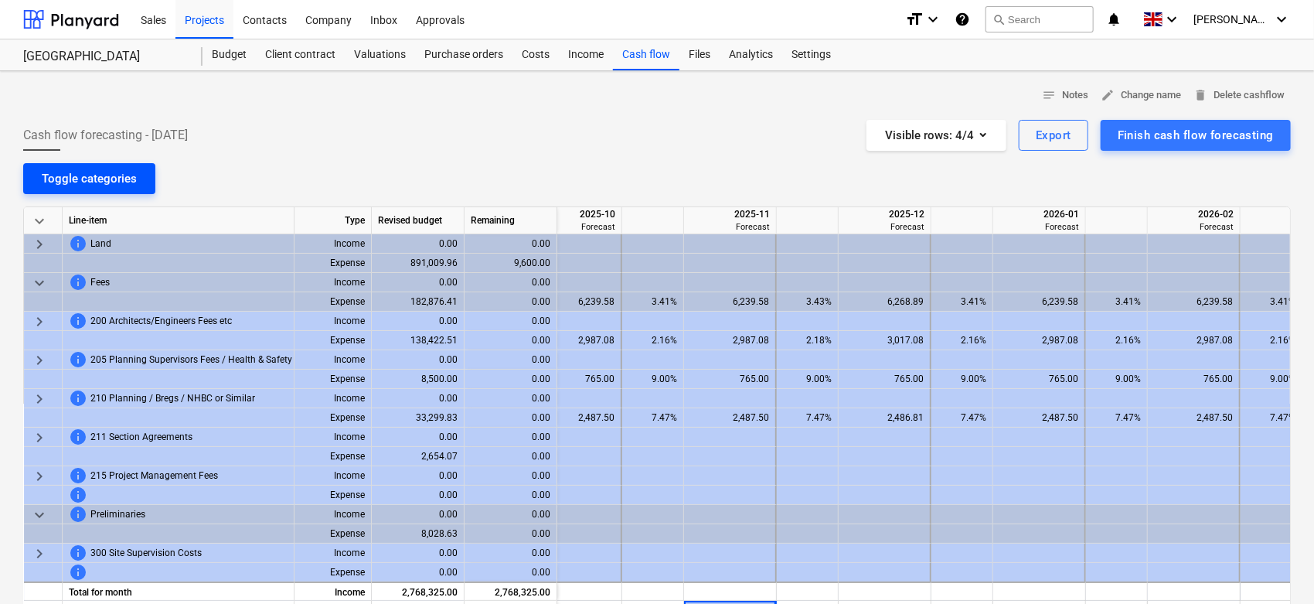
drag, startPoint x: 75, startPoint y: 182, endPoint x: 80, endPoint y: 172, distance: 12.1
click at [78, 174] on div "Toggle categories" at bounding box center [89, 178] width 95 height 20
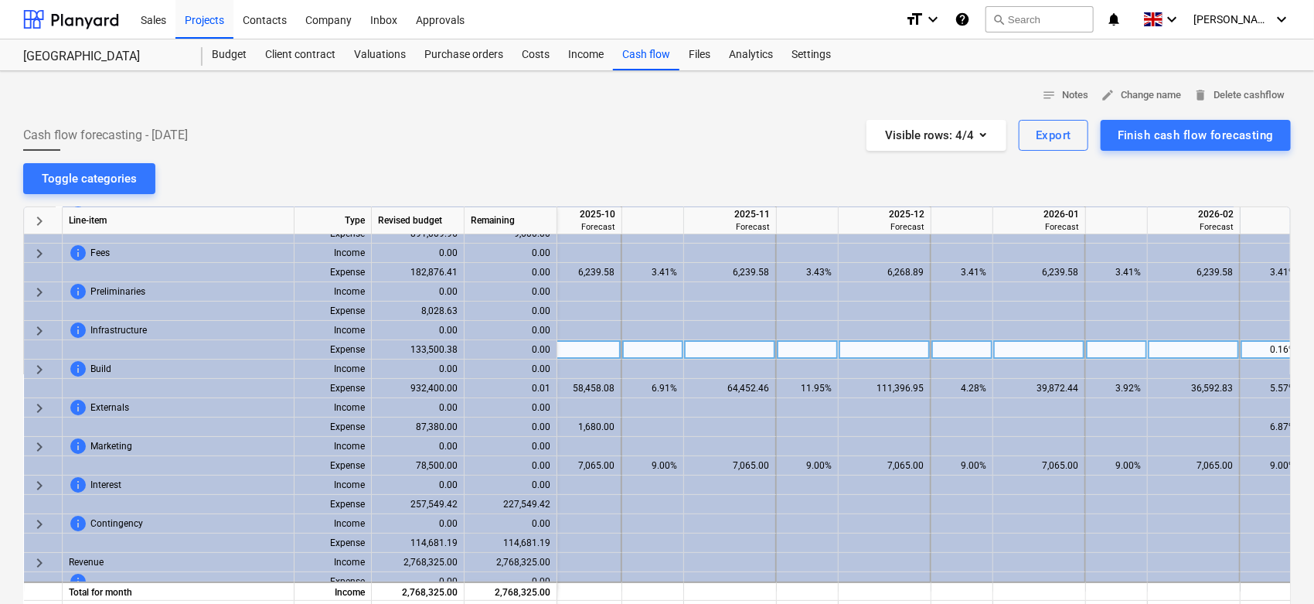
scroll to position [43, 2717]
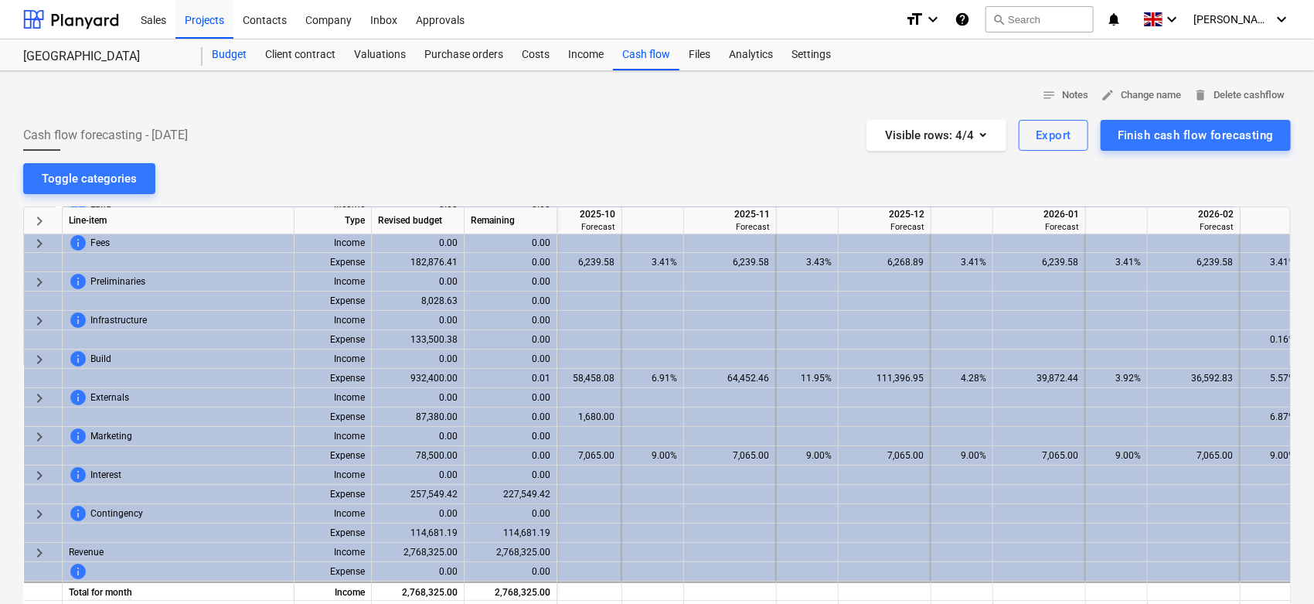
click at [235, 52] on div "Budget" at bounding box center [228, 54] width 53 height 31
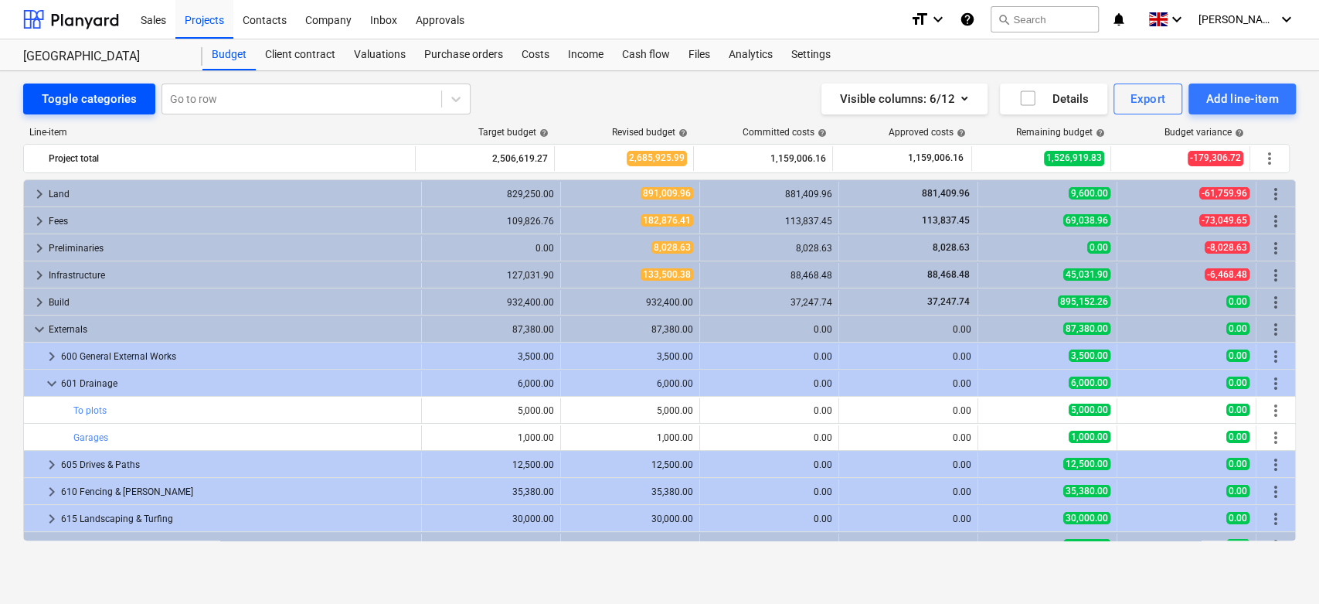
click at [110, 99] on div "Toggle categories" at bounding box center [89, 99] width 95 height 20
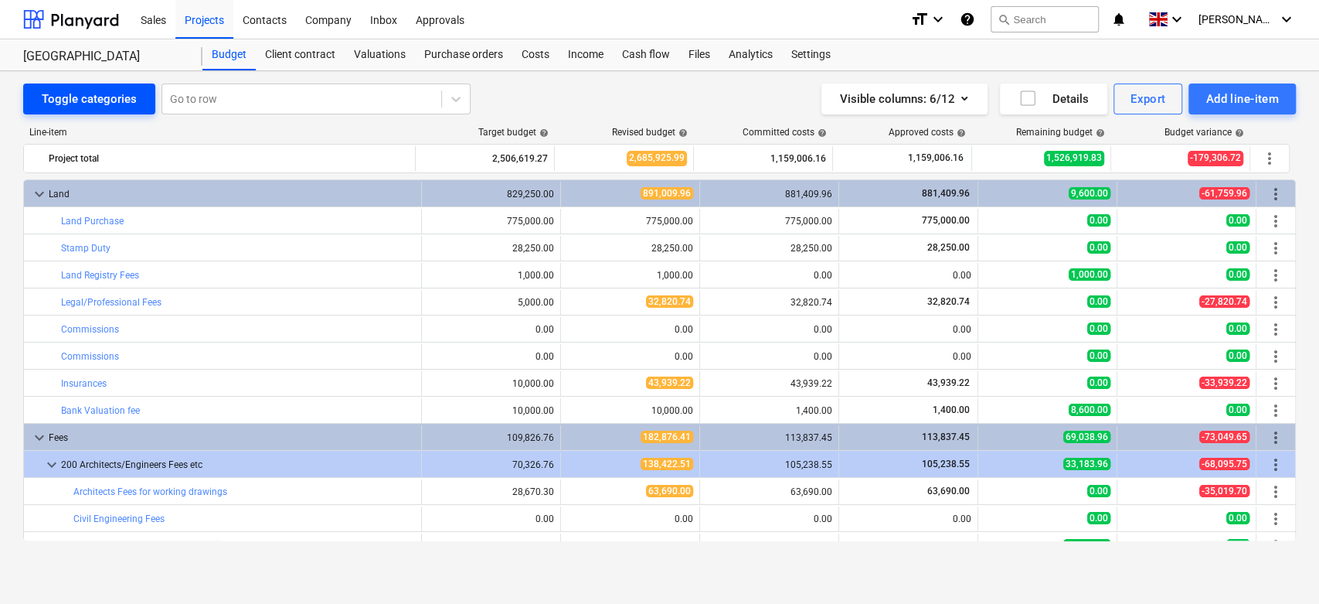
click at [110, 99] on div "Toggle categories" at bounding box center [89, 99] width 95 height 20
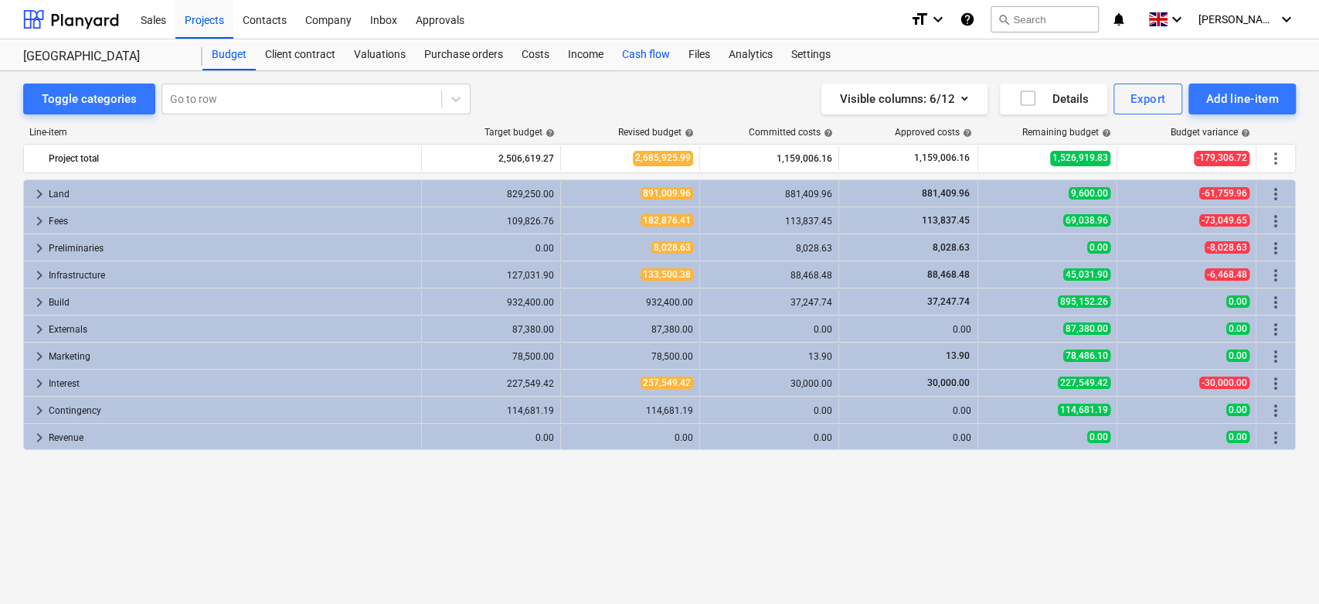
click at [611, 70] on div "Income" at bounding box center [586, 54] width 54 height 31
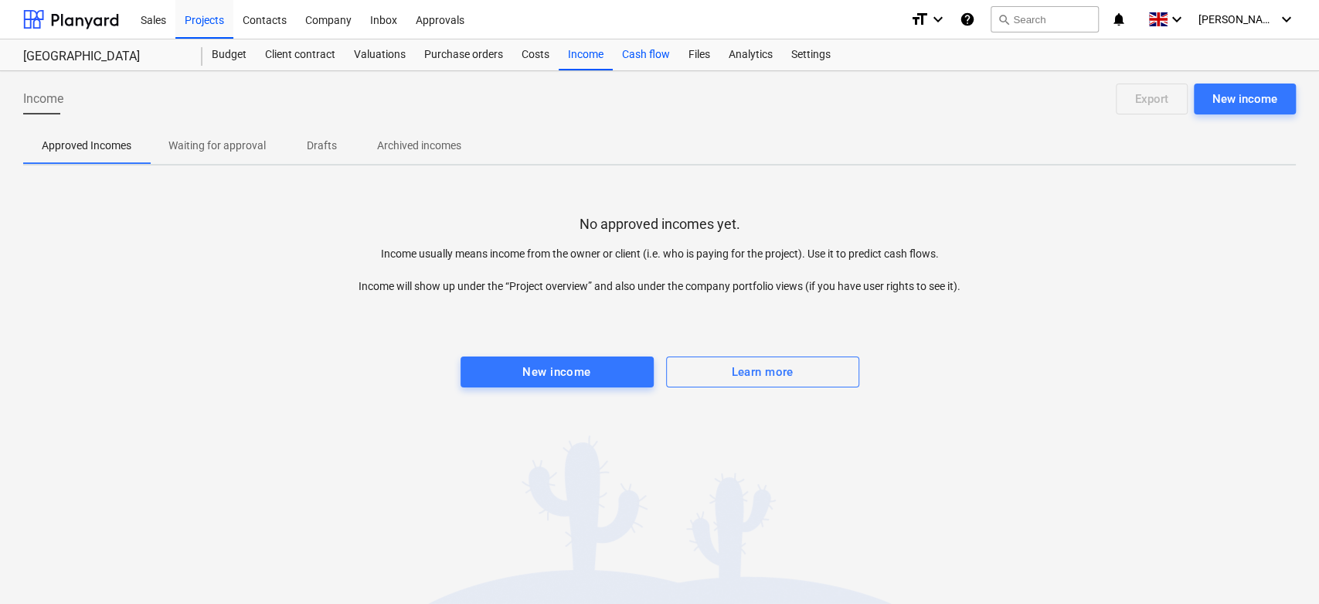
click at [637, 45] on div "Cash flow" at bounding box center [646, 54] width 66 height 31
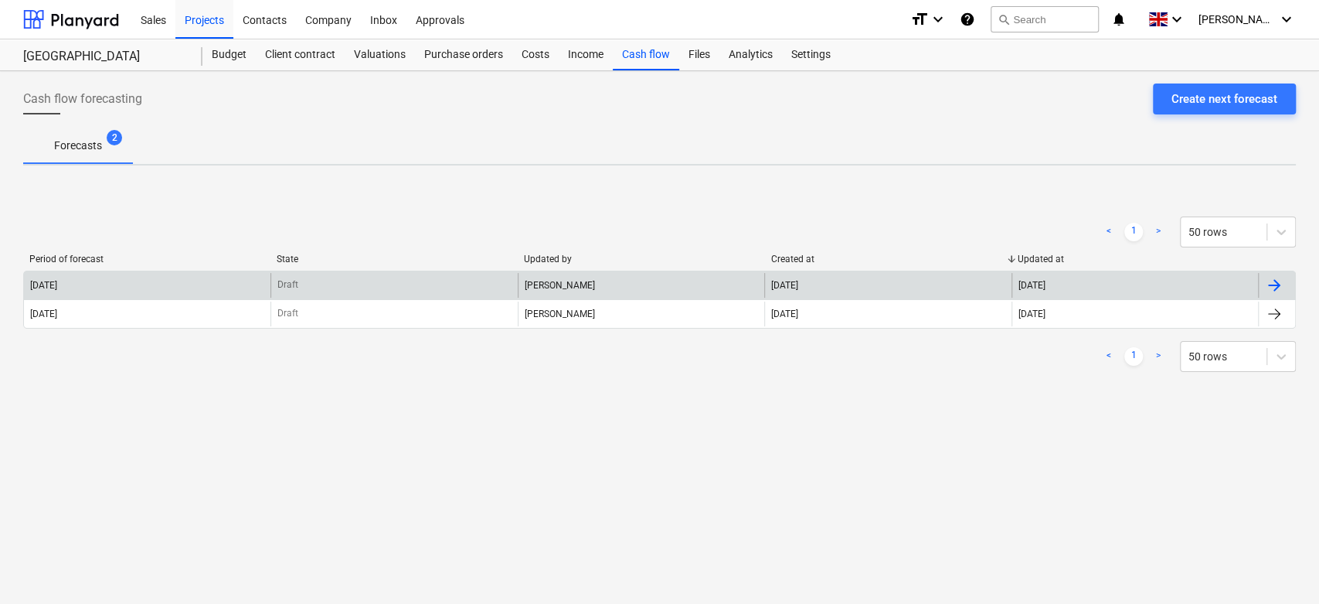
click at [132, 280] on div "[DATE]" at bounding box center [147, 285] width 247 height 25
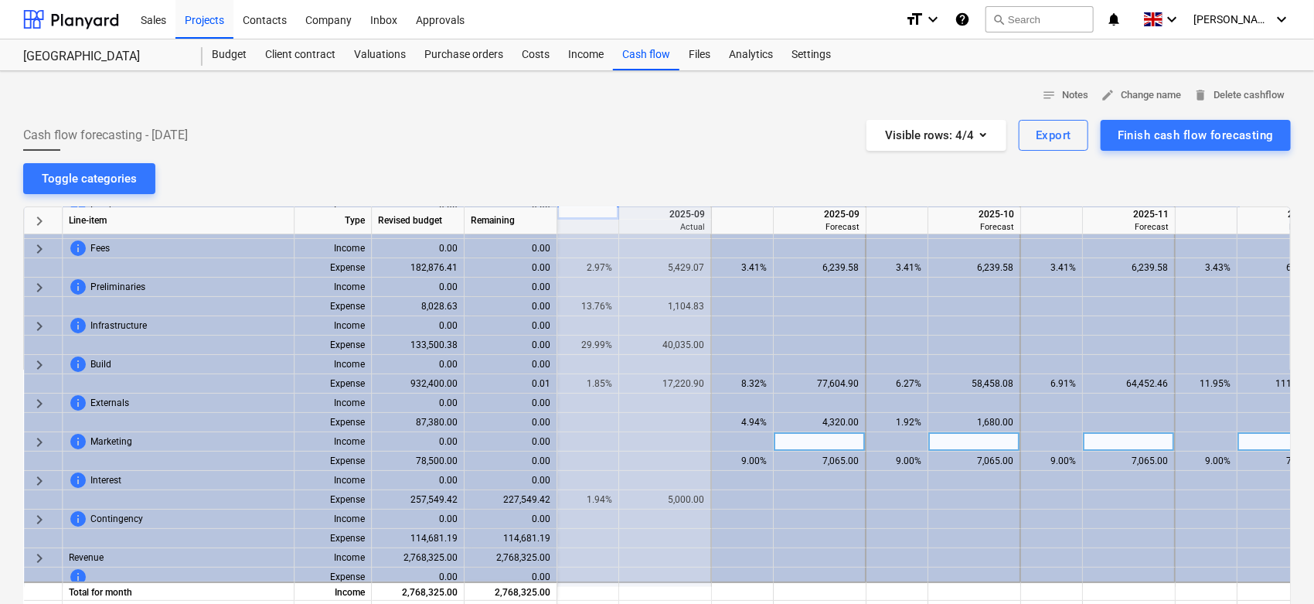
scroll to position [43, 2318]
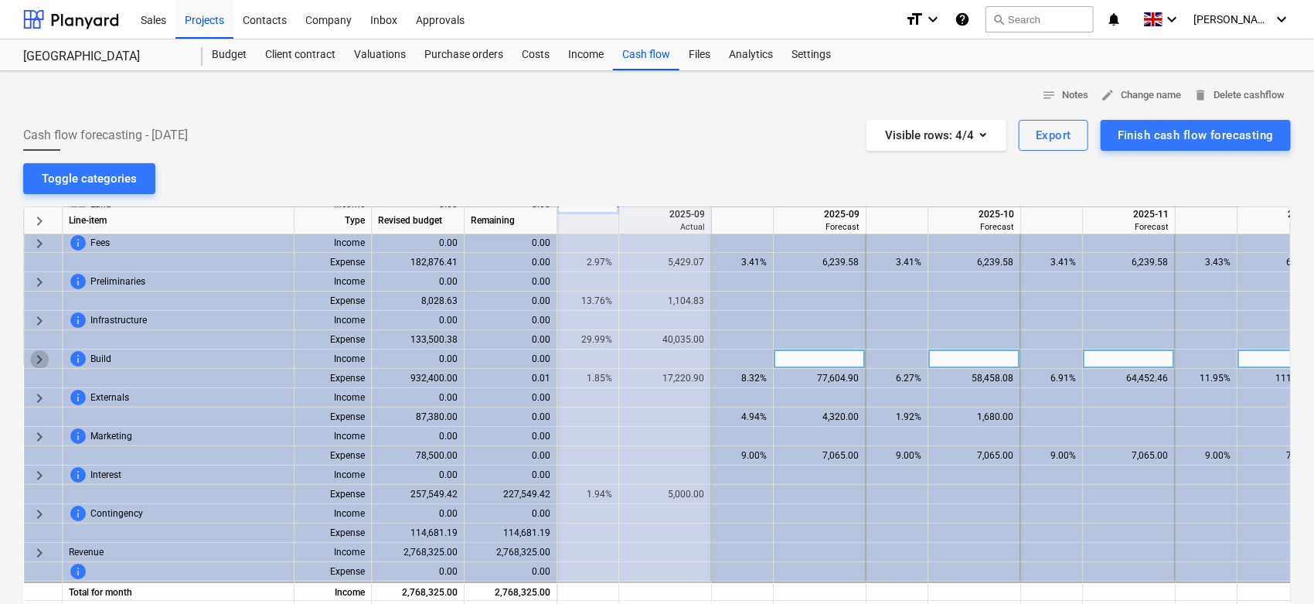
click at [40, 354] on span "keyboard_arrow_right" at bounding box center [39, 359] width 19 height 19
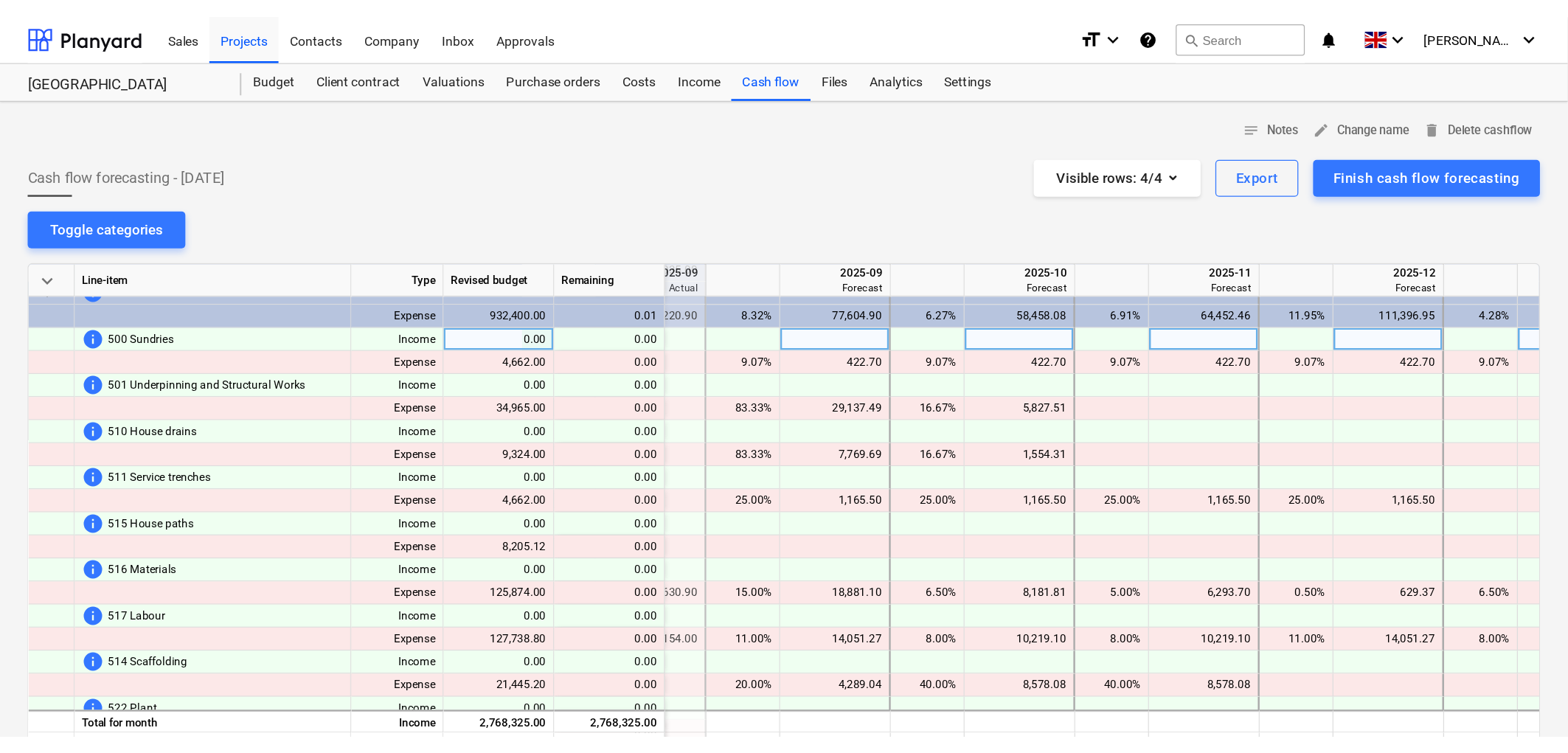
scroll to position [158, 2327]
